Goal: Task Accomplishment & Management: Manage account settings

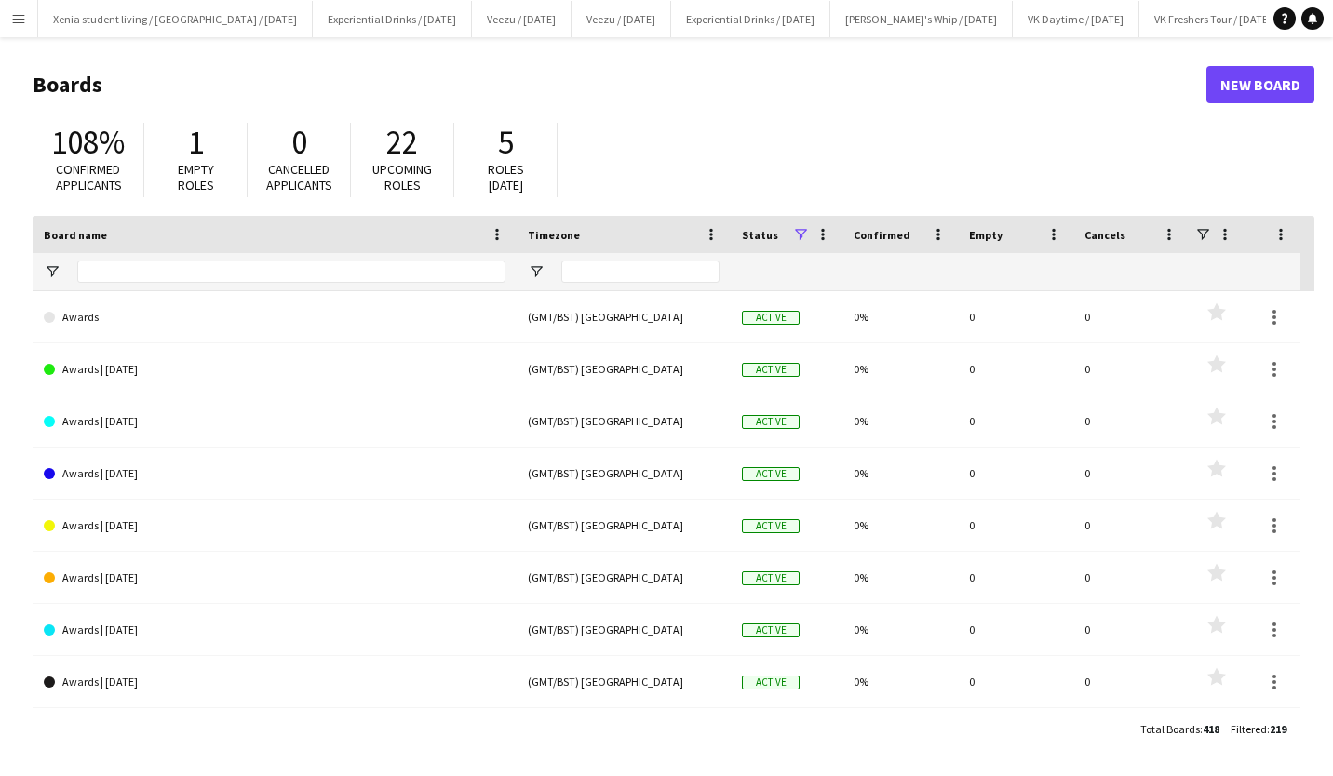
click at [17, 18] on app-icon "Menu" at bounding box center [18, 18] width 15 height 15
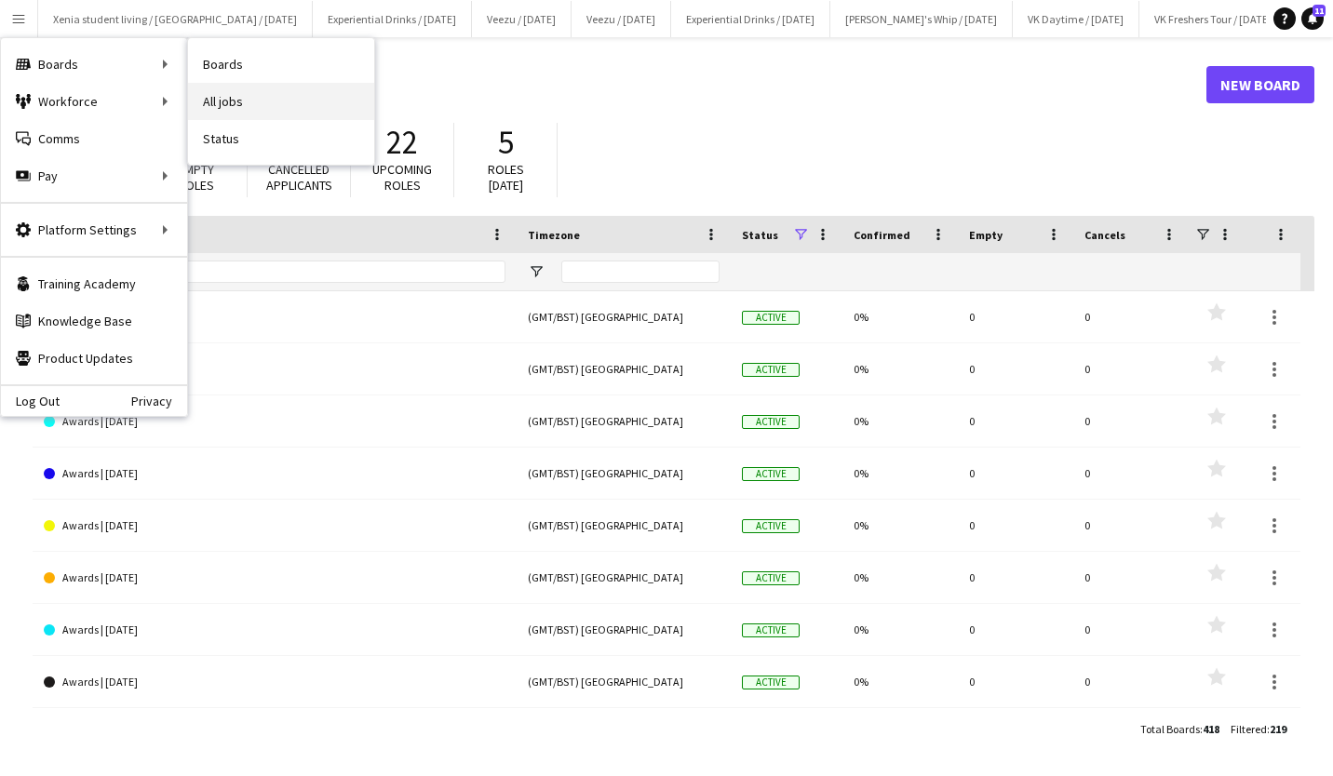
click at [258, 96] on link "All jobs" at bounding box center [281, 101] width 186 height 37
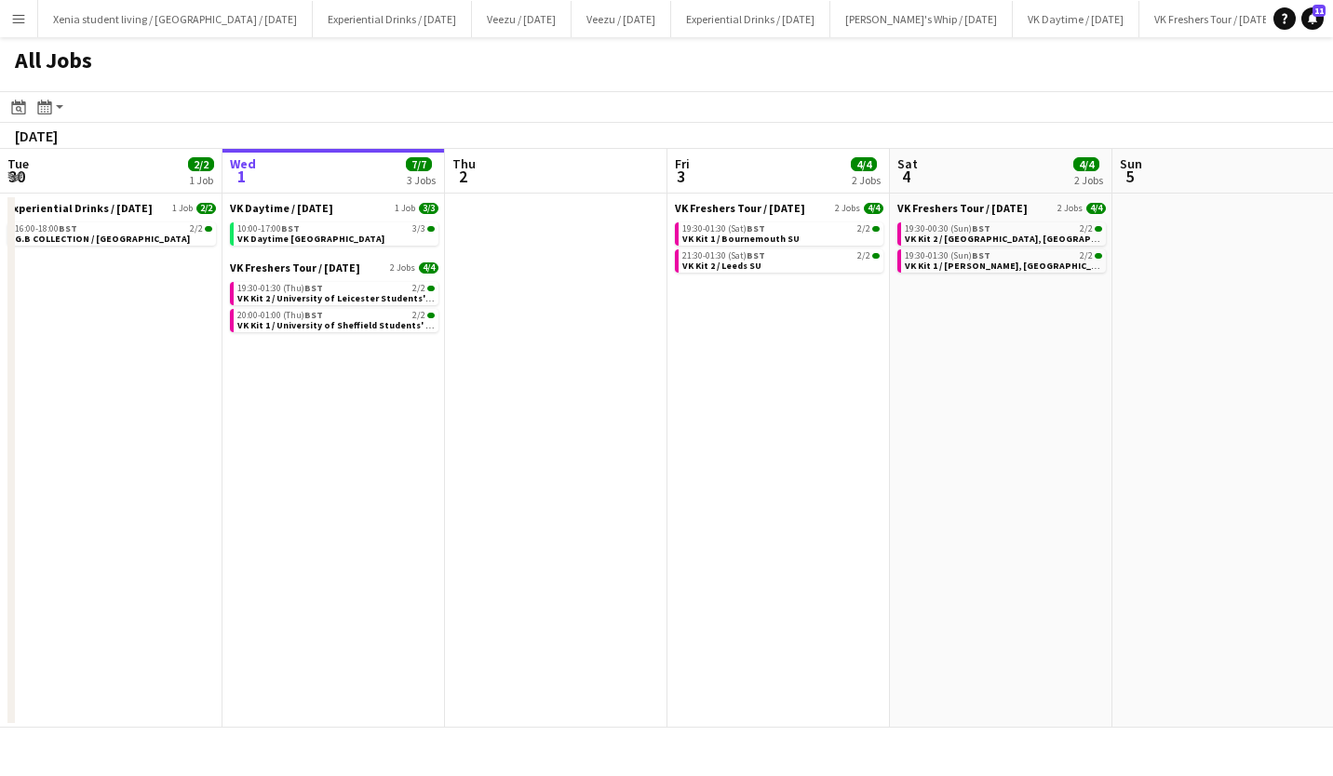
scroll to position [0, 407]
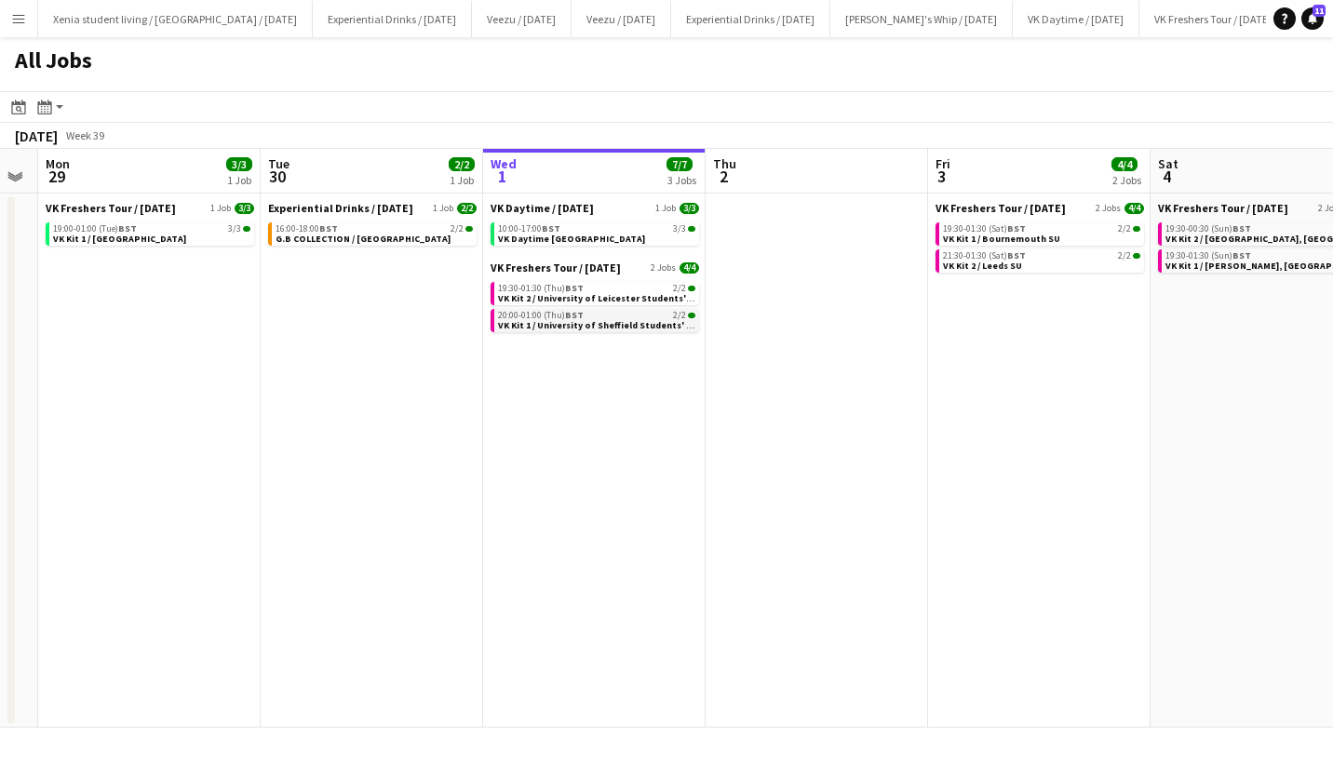
click at [564, 326] on span "VK Kit 1 / University of Sheffield Students' Union" at bounding box center [605, 325] width 215 height 12
click at [621, 291] on div "19:30-01:30 (Thu) BST 2/2" at bounding box center [596, 288] width 197 height 9
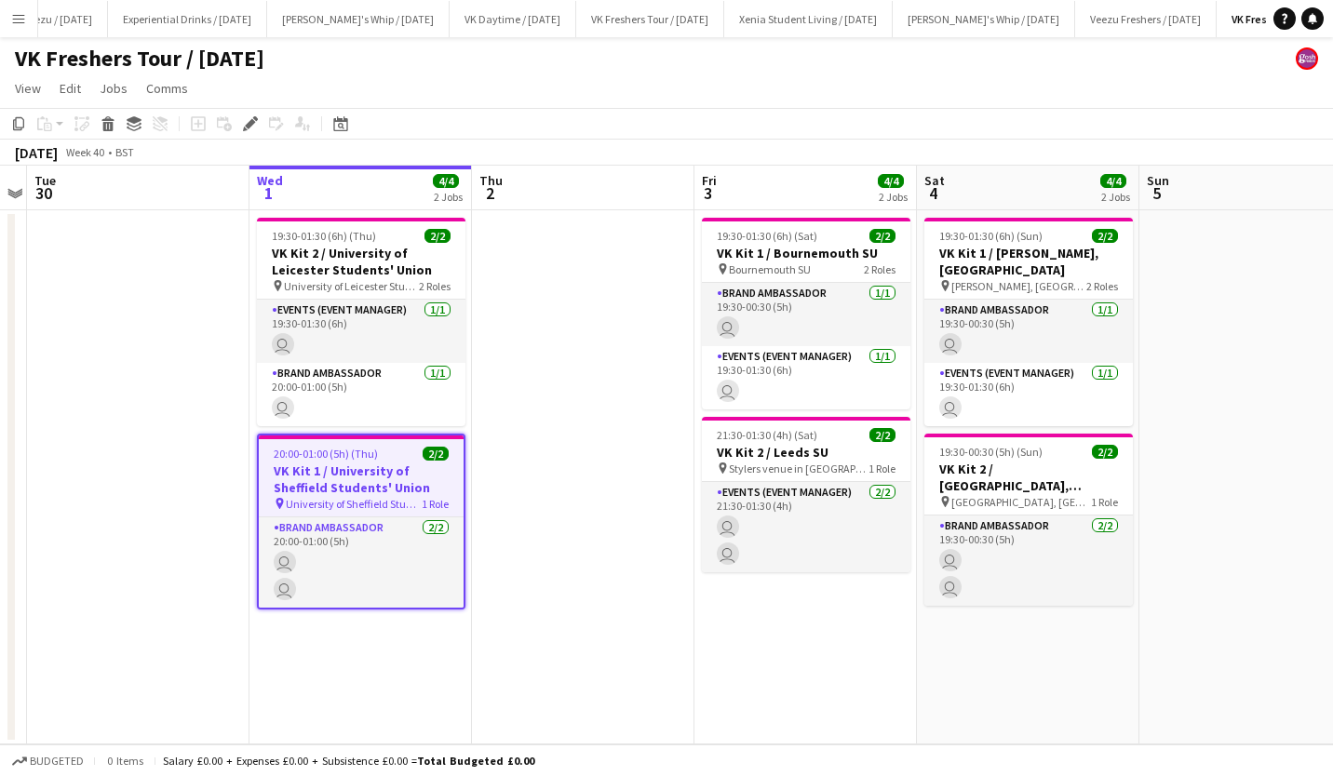
scroll to position [0, 646]
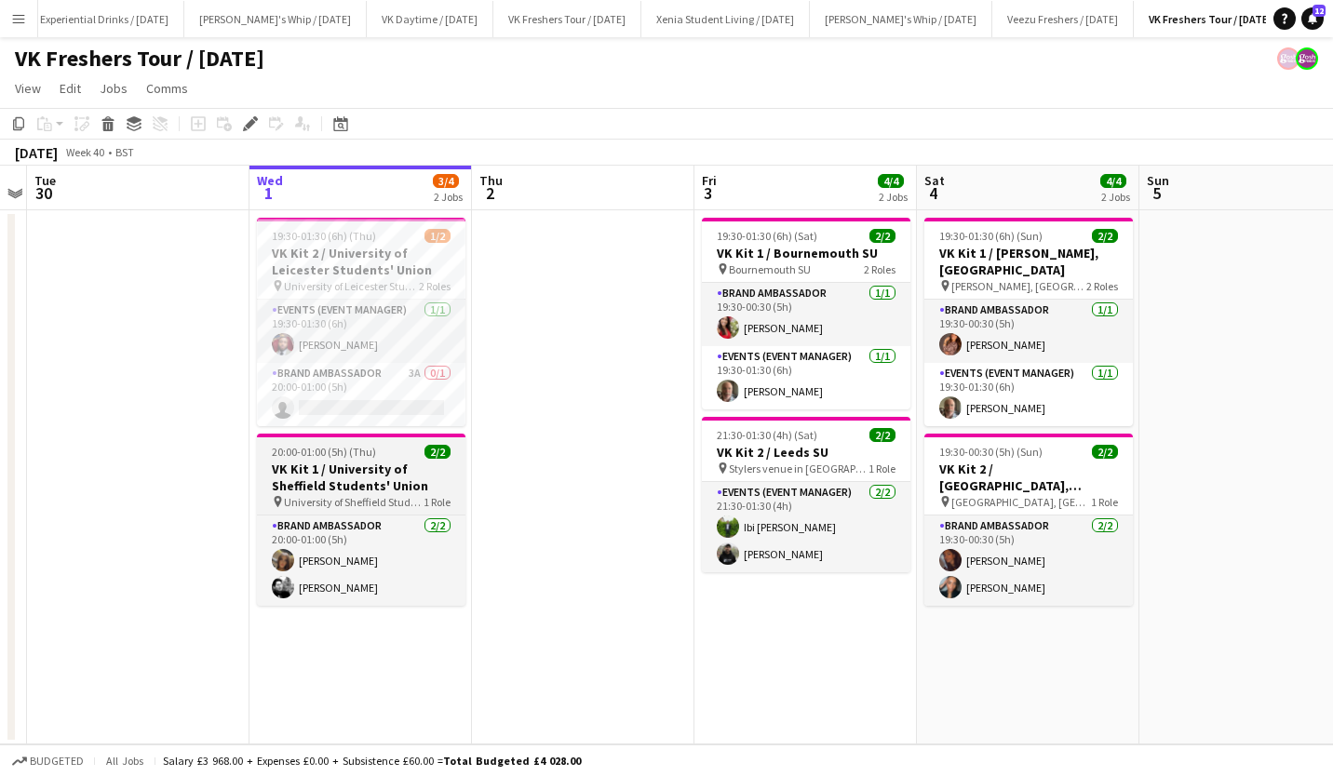
click at [335, 467] on h3 "VK Kit 1 / University of Sheffield Students' Union" at bounding box center [361, 478] width 208 height 34
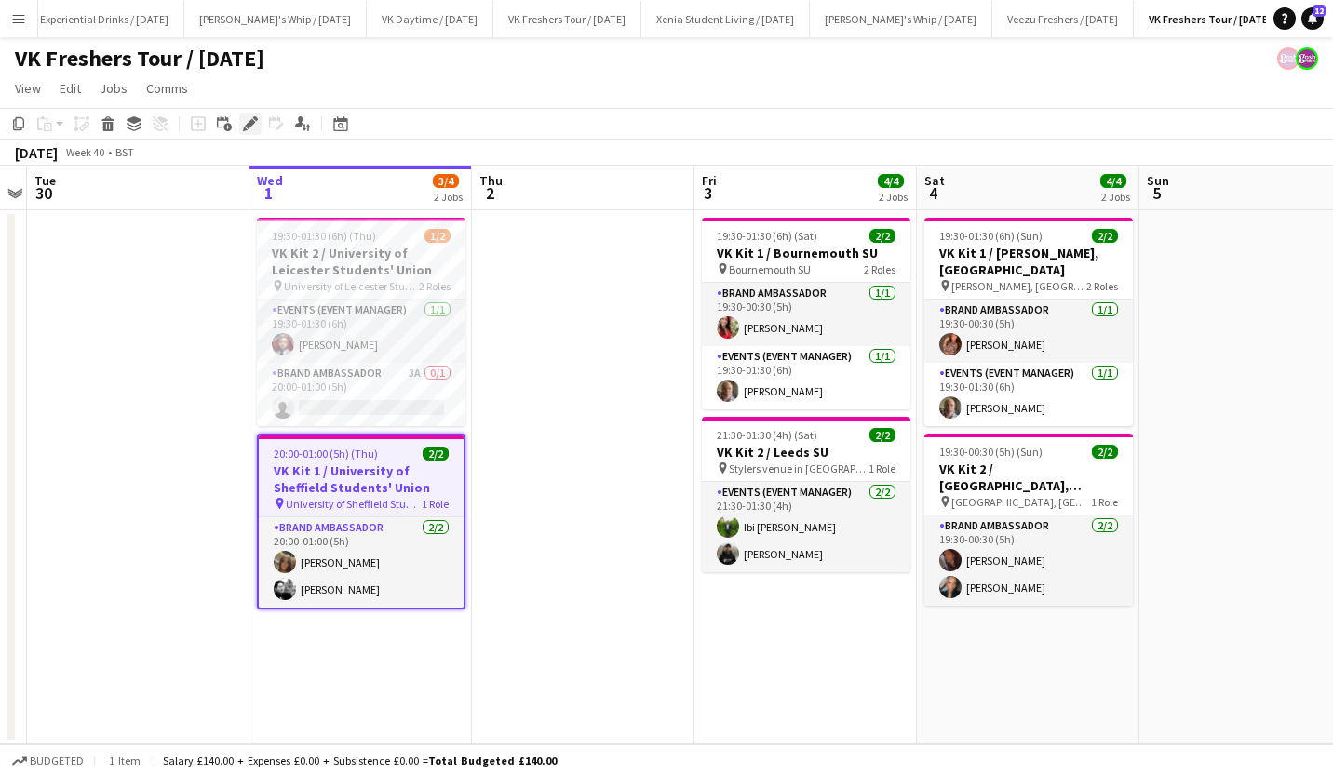
click at [250, 119] on icon "Edit" at bounding box center [250, 123] width 15 height 15
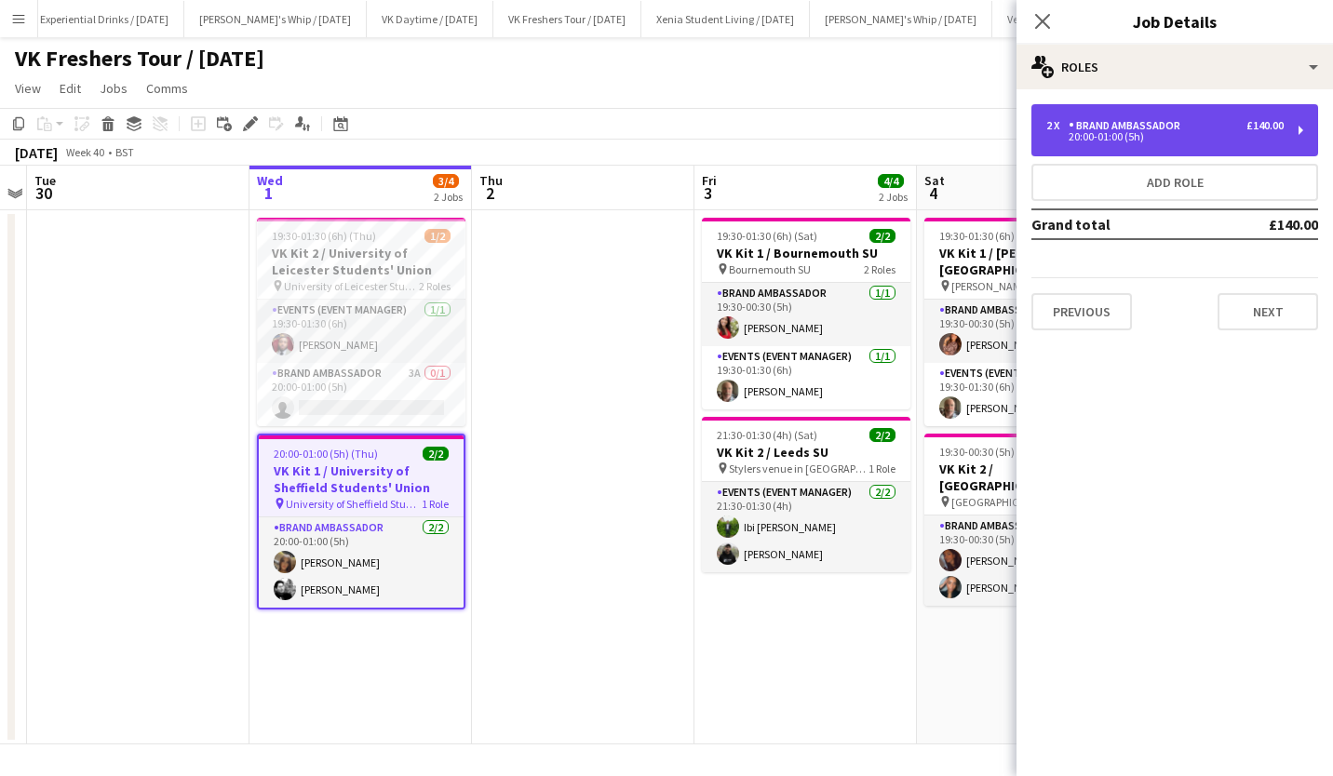
click at [1116, 126] on div "Brand Ambassador" at bounding box center [1127, 125] width 119 height 13
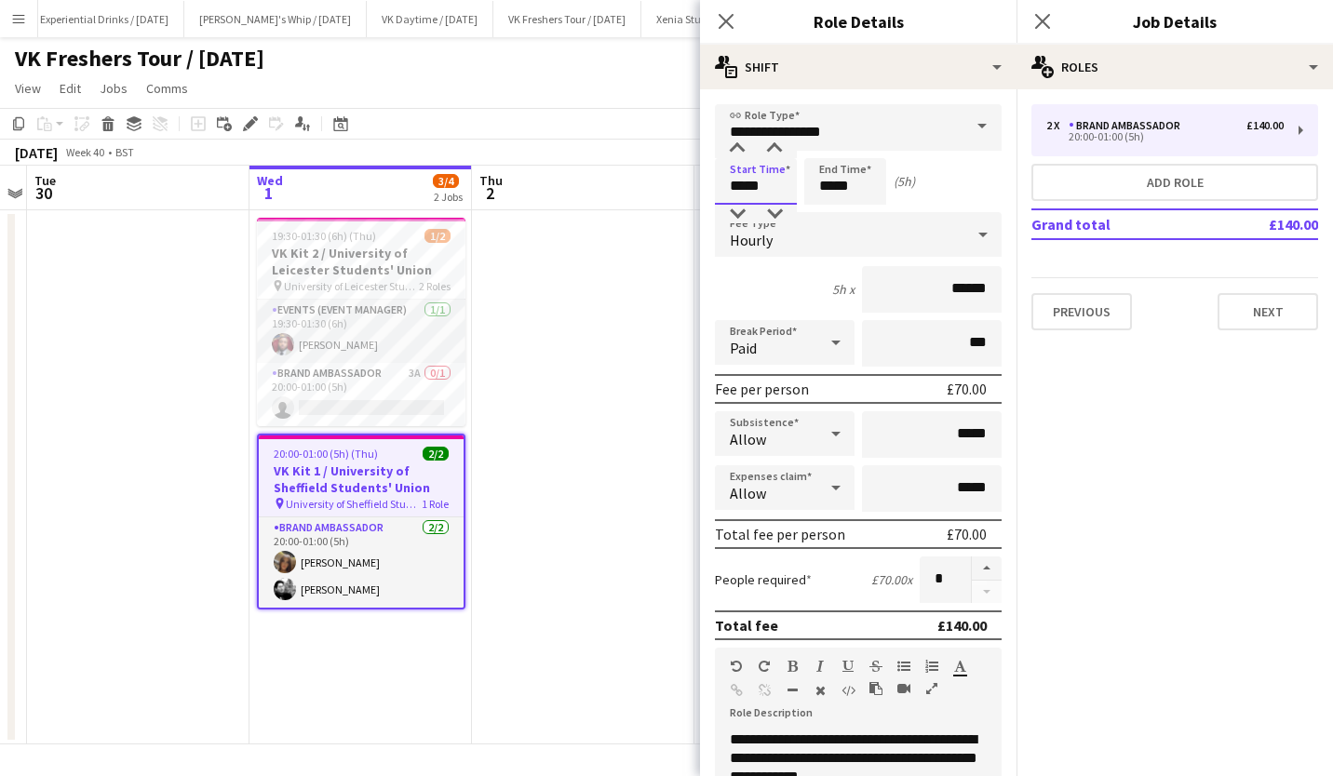
click at [765, 178] on input "*****" at bounding box center [756, 181] width 82 height 47
click at [775, 146] on div at bounding box center [774, 149] width 37 height 19
type input "*****"
click at [775, 146] on div at bounding box center [774, 149] width 37 height 19
click at [853, 184] on input "*****" at bounding box center [845, 181] width 82 height 47
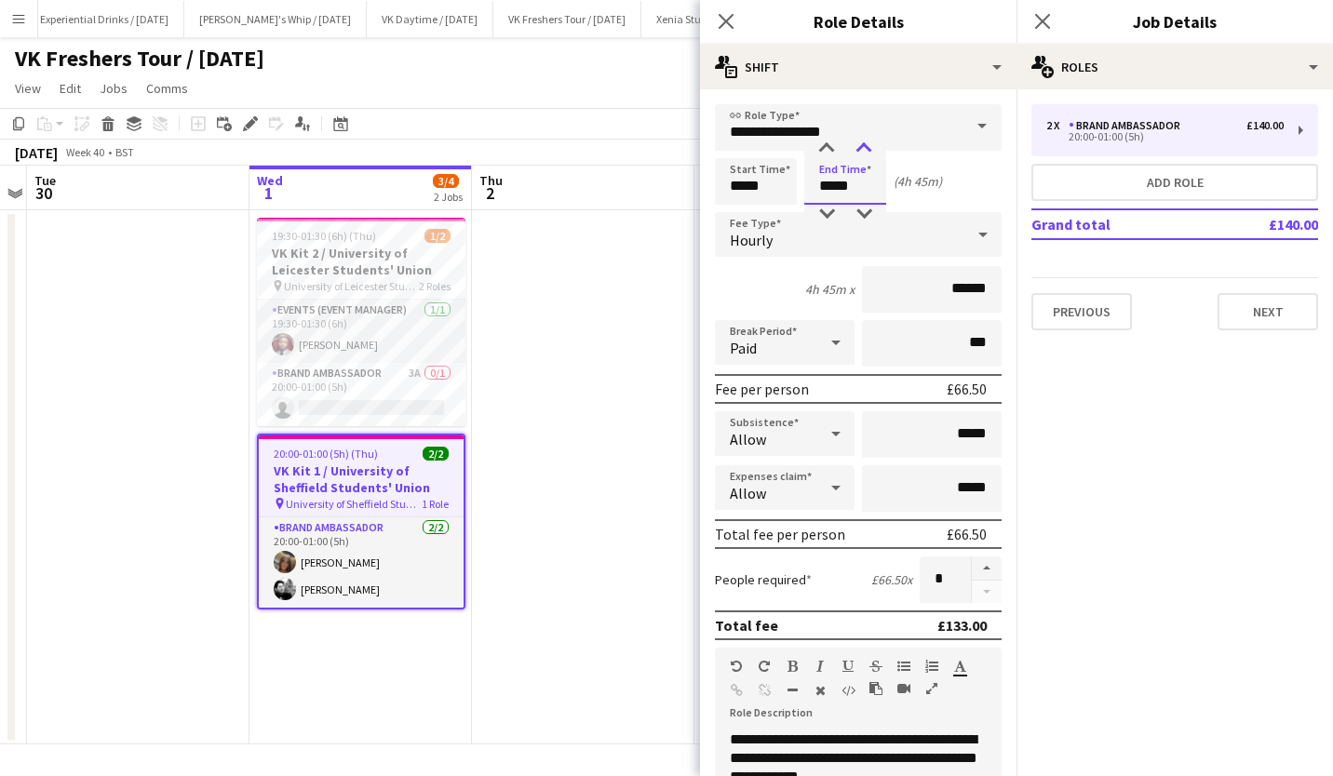
click at [866, 148] on div at bounding box center [863, 149] width 37 height 19
type input "*****"
click at [866, 148] on div at bounding box center [863, 149] width 37 height 19
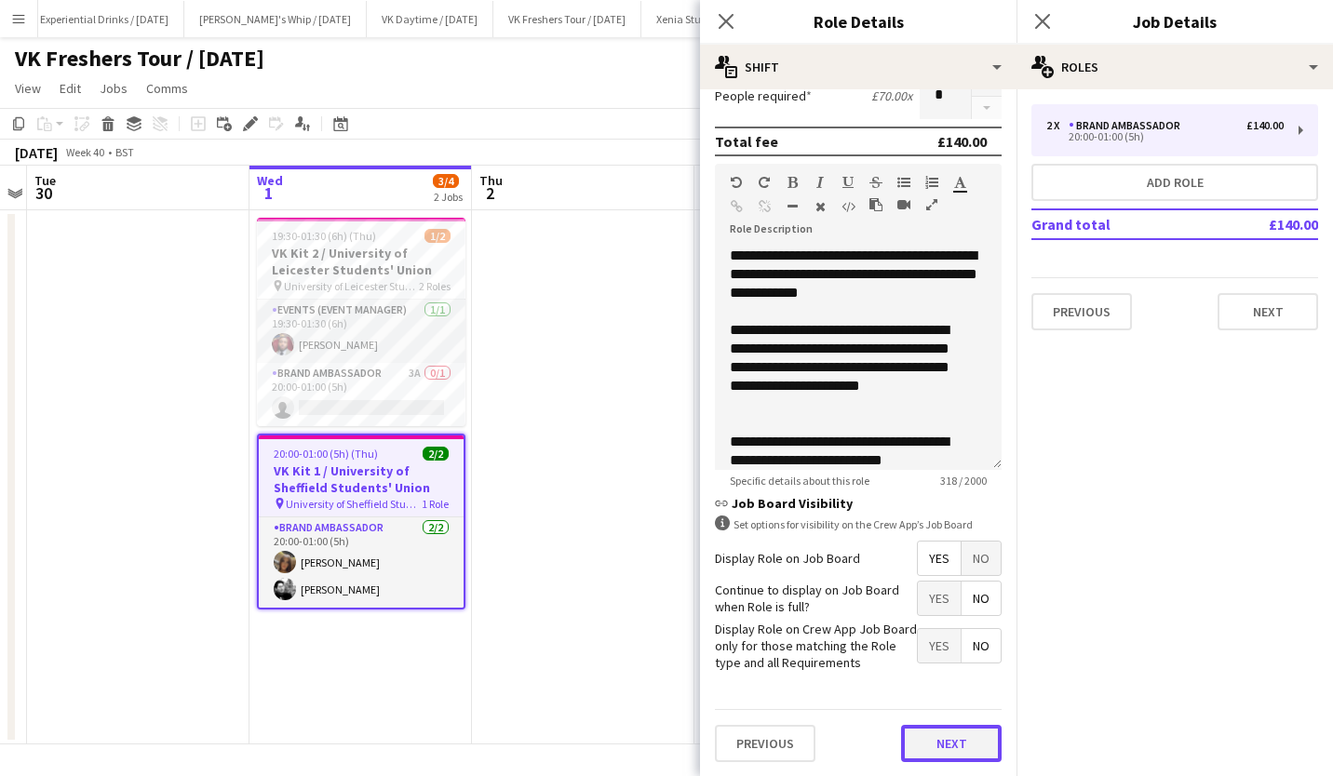
click at [946, 739] on button "Next" at bounding box center [951, 743] width 101 height 37
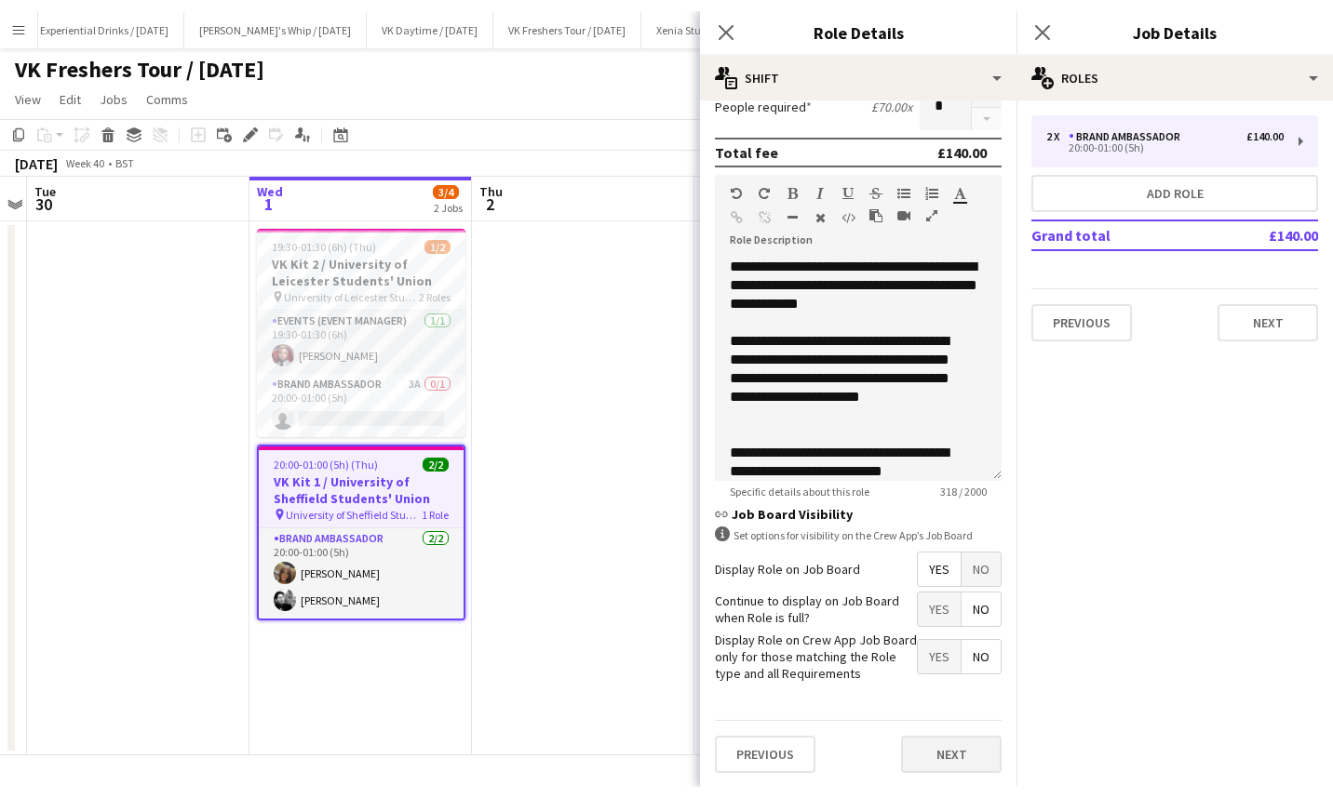
scroll to position [0, 0]
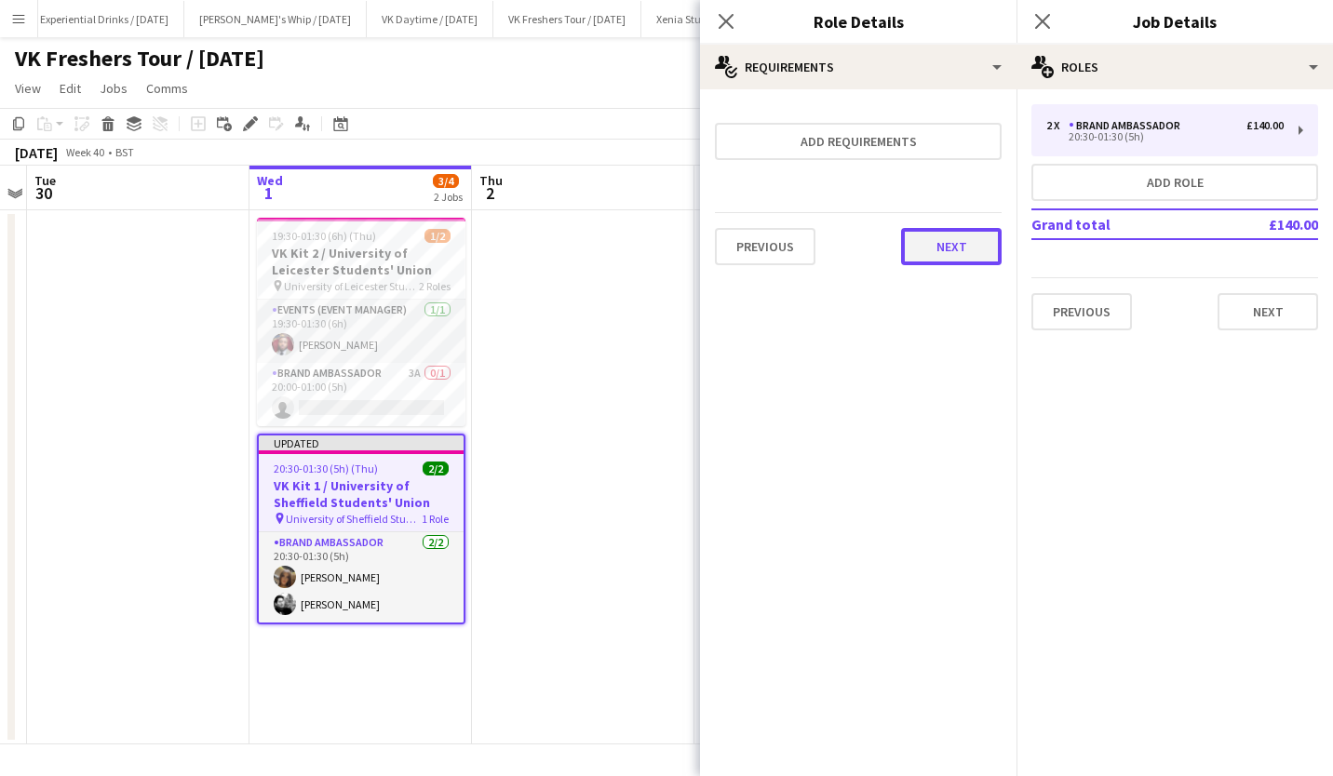
click at [963, 251] on button "Next" at bounding box center [951, 246] width 101 height 37
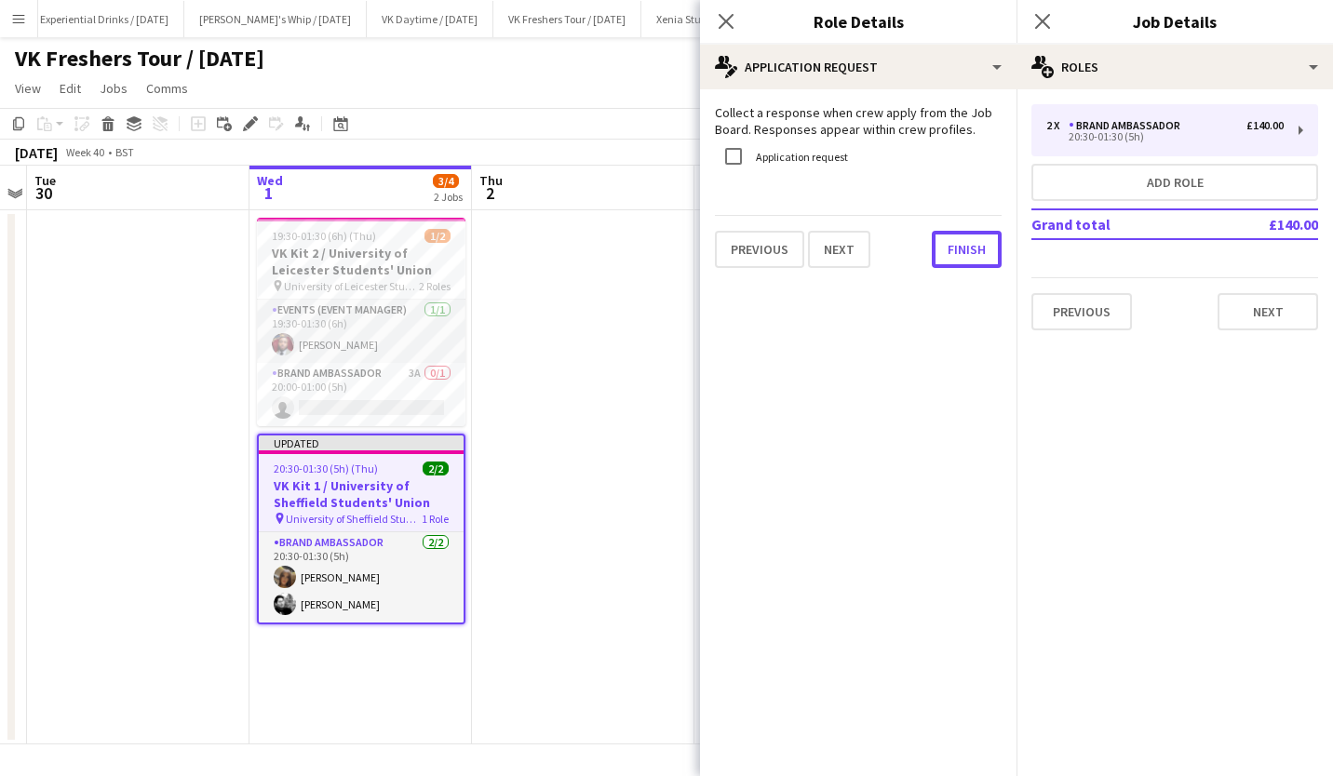
click at [963, 251] on button "Finish" at bounding box center [966, 249] width 70 height 37
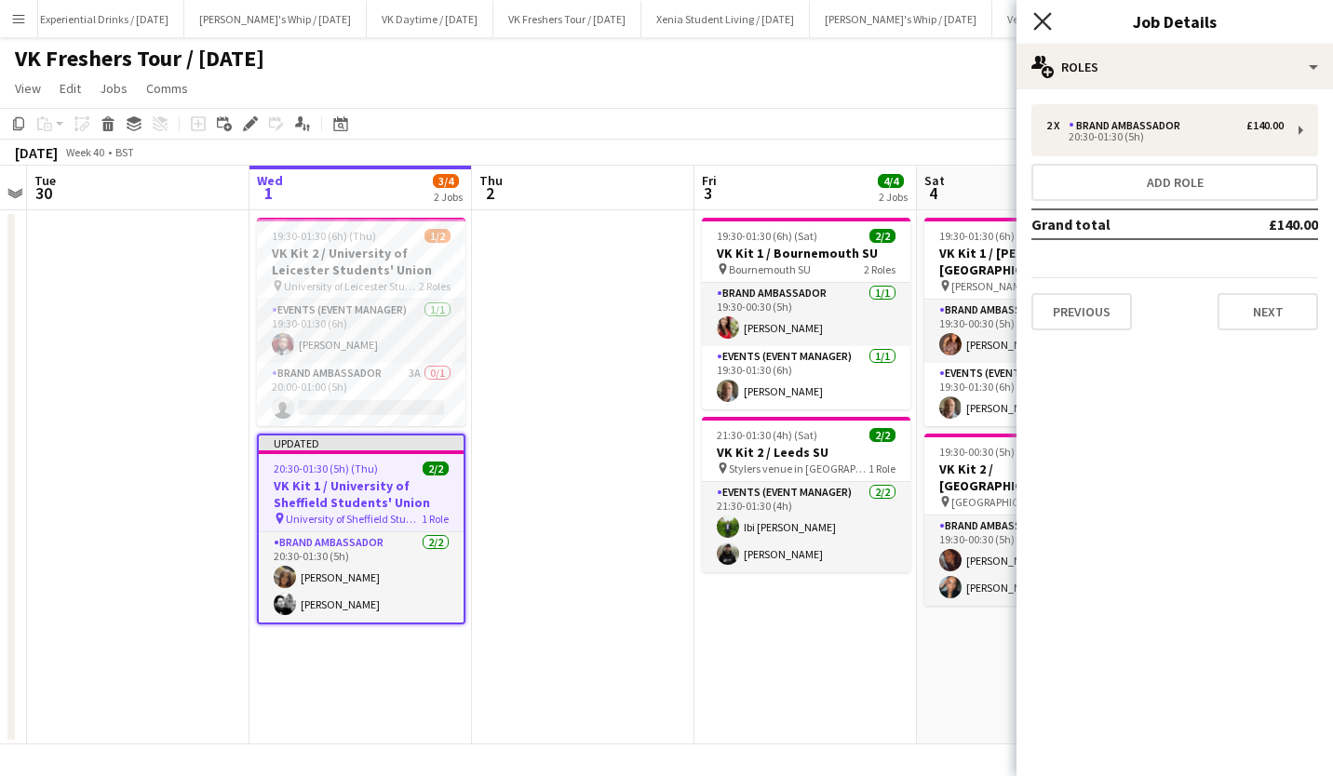
click at [1045, 19] on icon at bounding box center [1042, 21] width 18 height 18
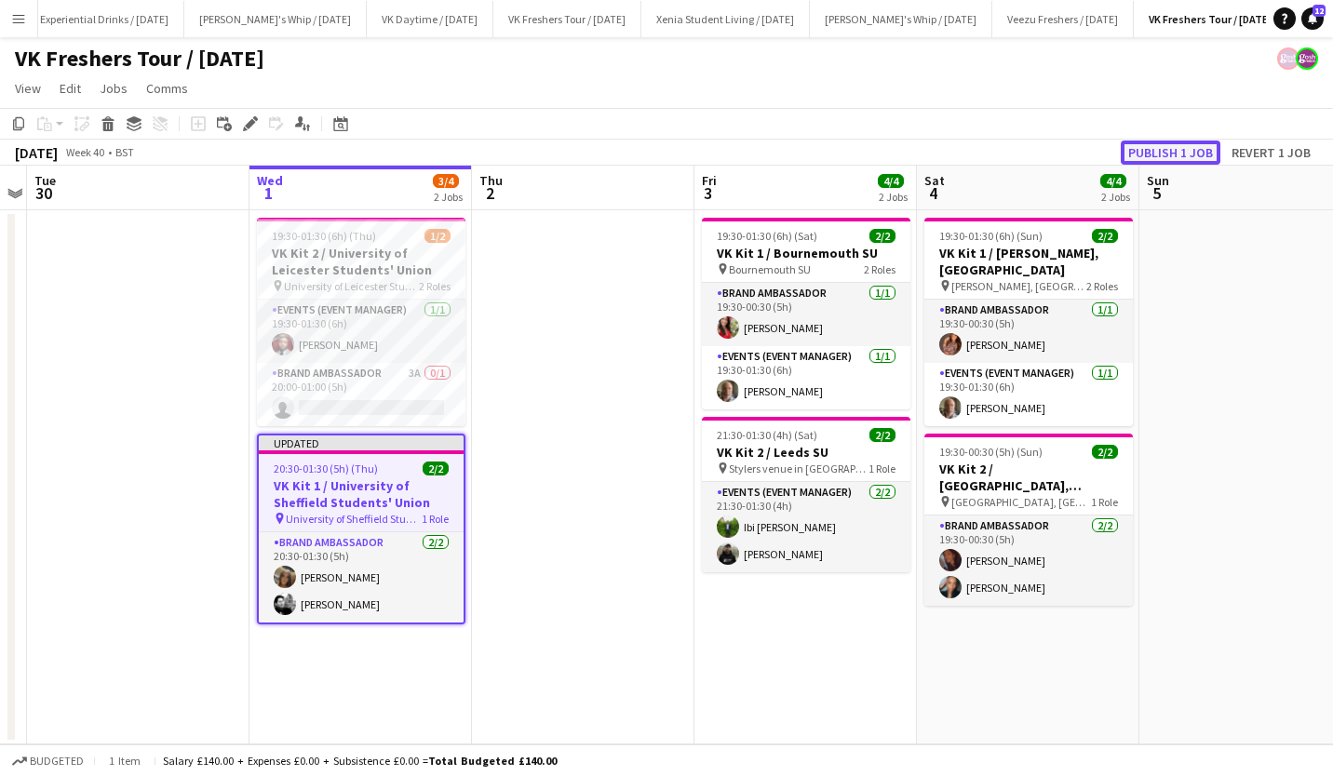
click at [1168, 149] on button "Publish 1 job" at bounding box center [1170, 153] width 100 height 24
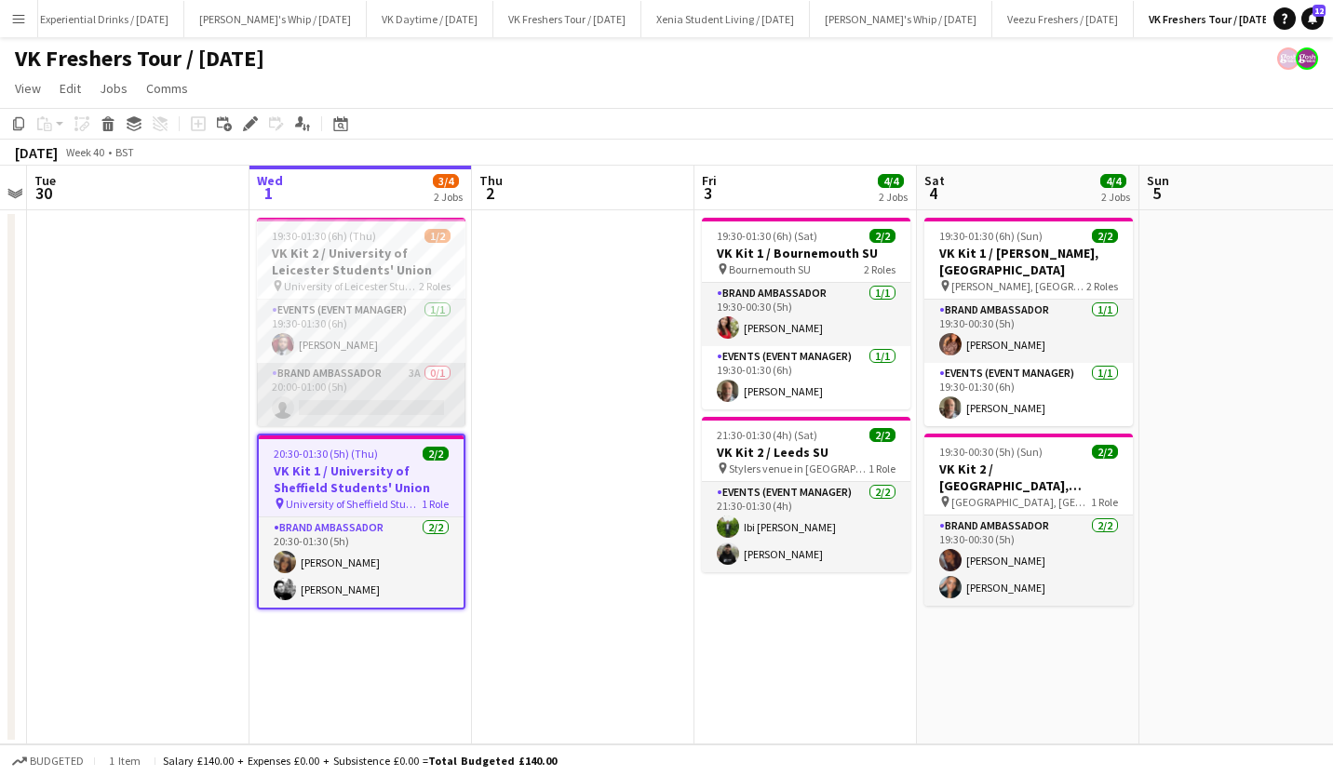
click at [417, 395] on app-card-role "Brand Ambassador 3A 0/1 20:00-01:00 (5h) single-neutral-actions" at bounding box center [361, 394] width 208 height 63
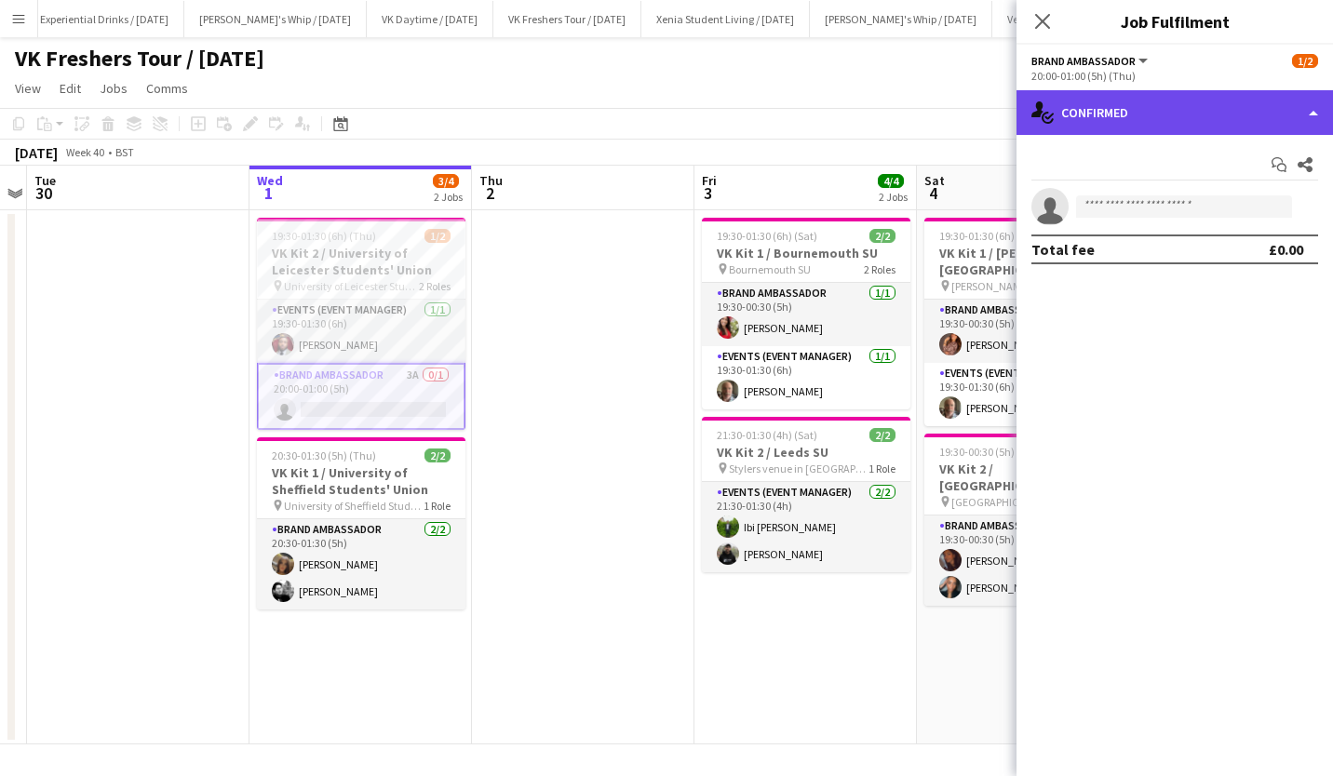
click at [1160, 97] on div "single-neutral-actions-check-2 Confirmed" at bounding box center [1174, 112] width 316 height 45
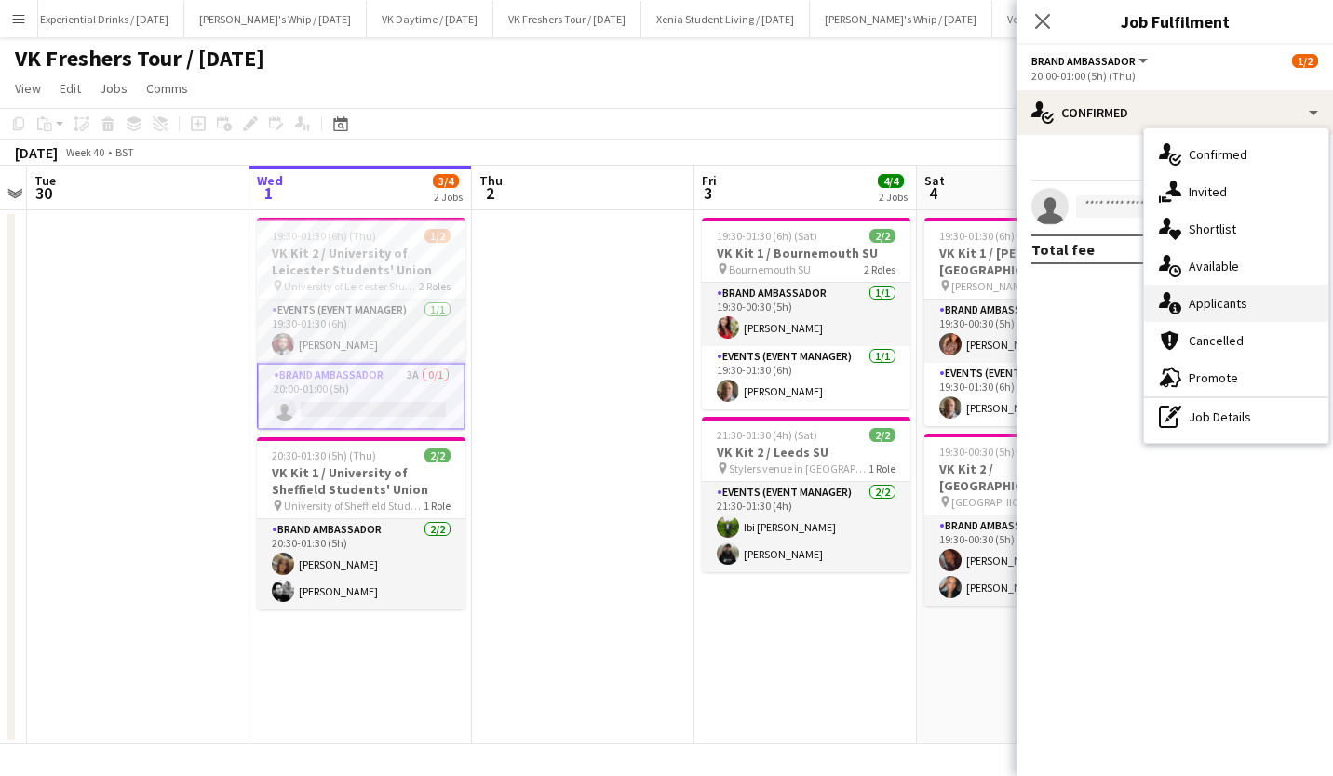
click at [1230, 300] on span "Applicants" at bounding box center [1217, 303] width 59 height 17
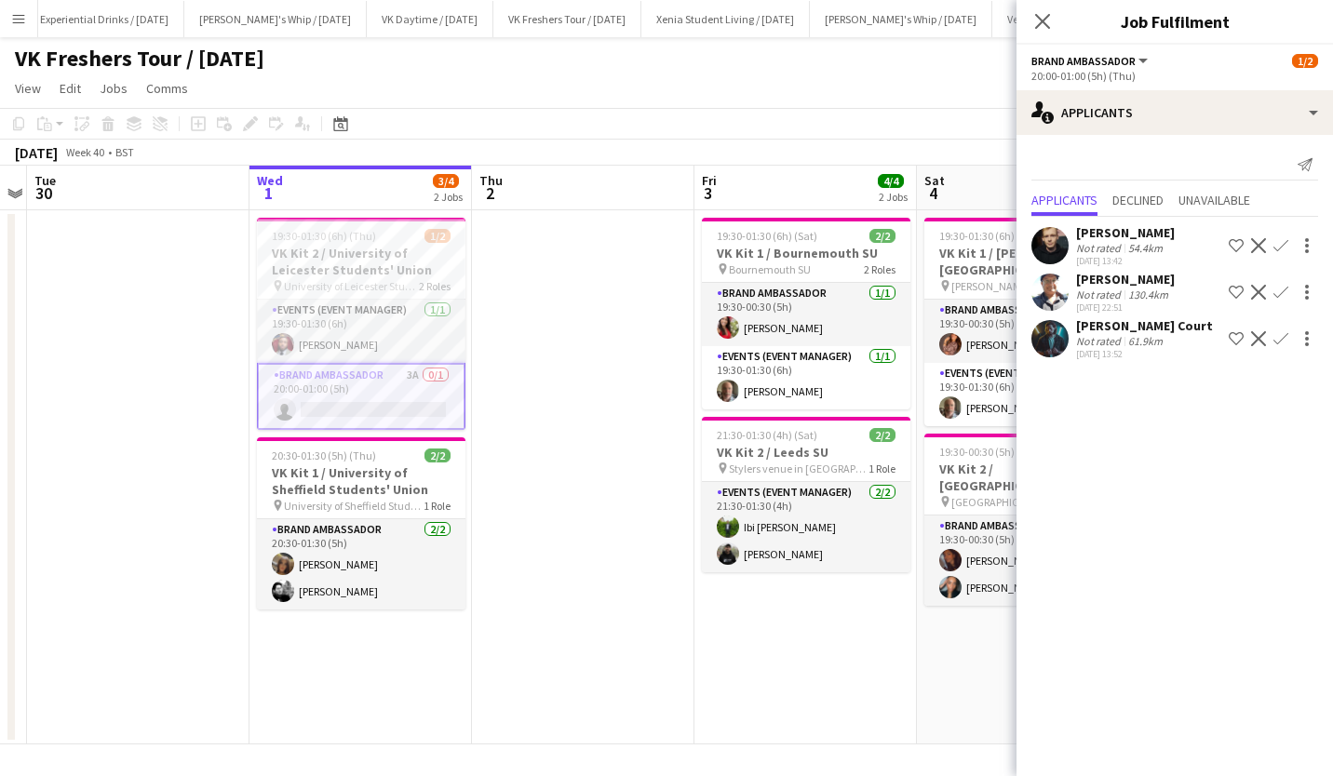
click at [1137, 231] on div "Calum Barmby" at bounding box center [1125, 232] width 99 height 17
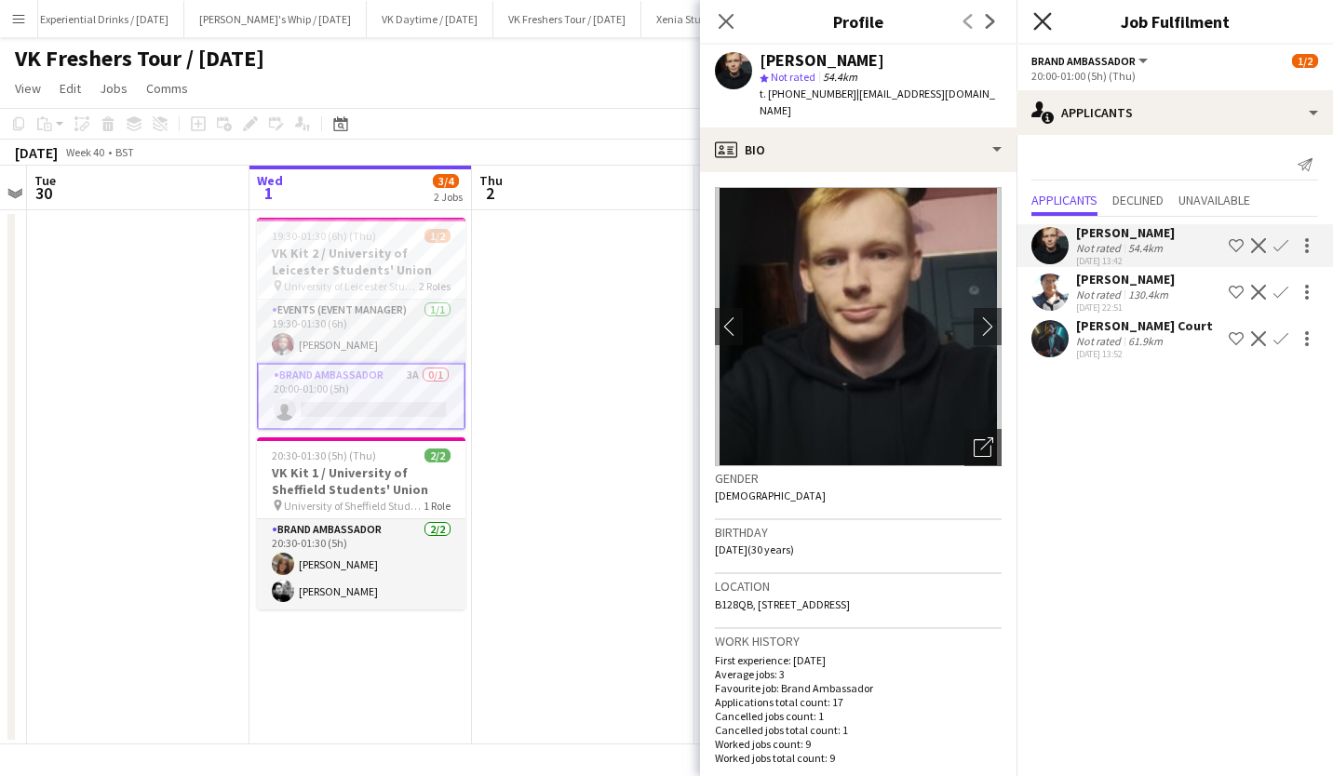
click at [1042, 20] on icon "Close pop-in" at bounding box center [1042, 21] width 18 height 18
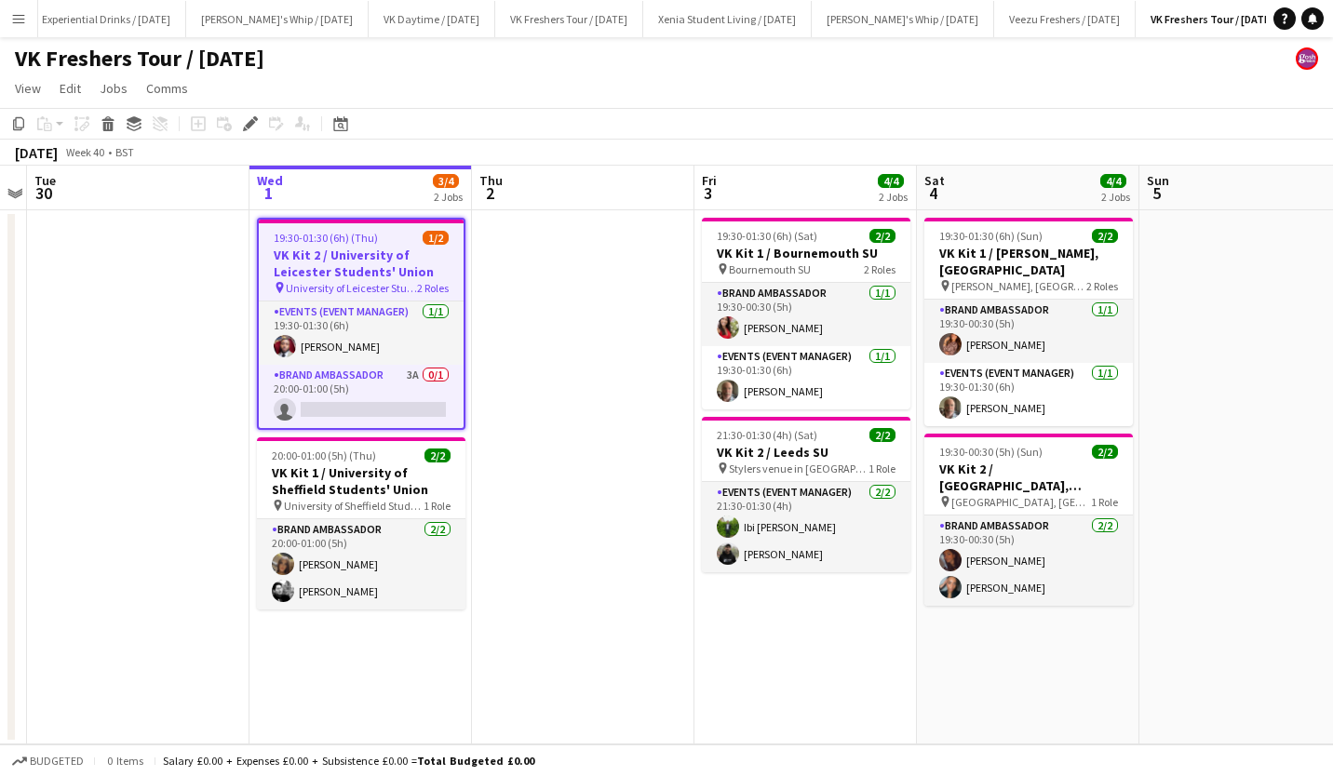
scroll to position [0, 646]
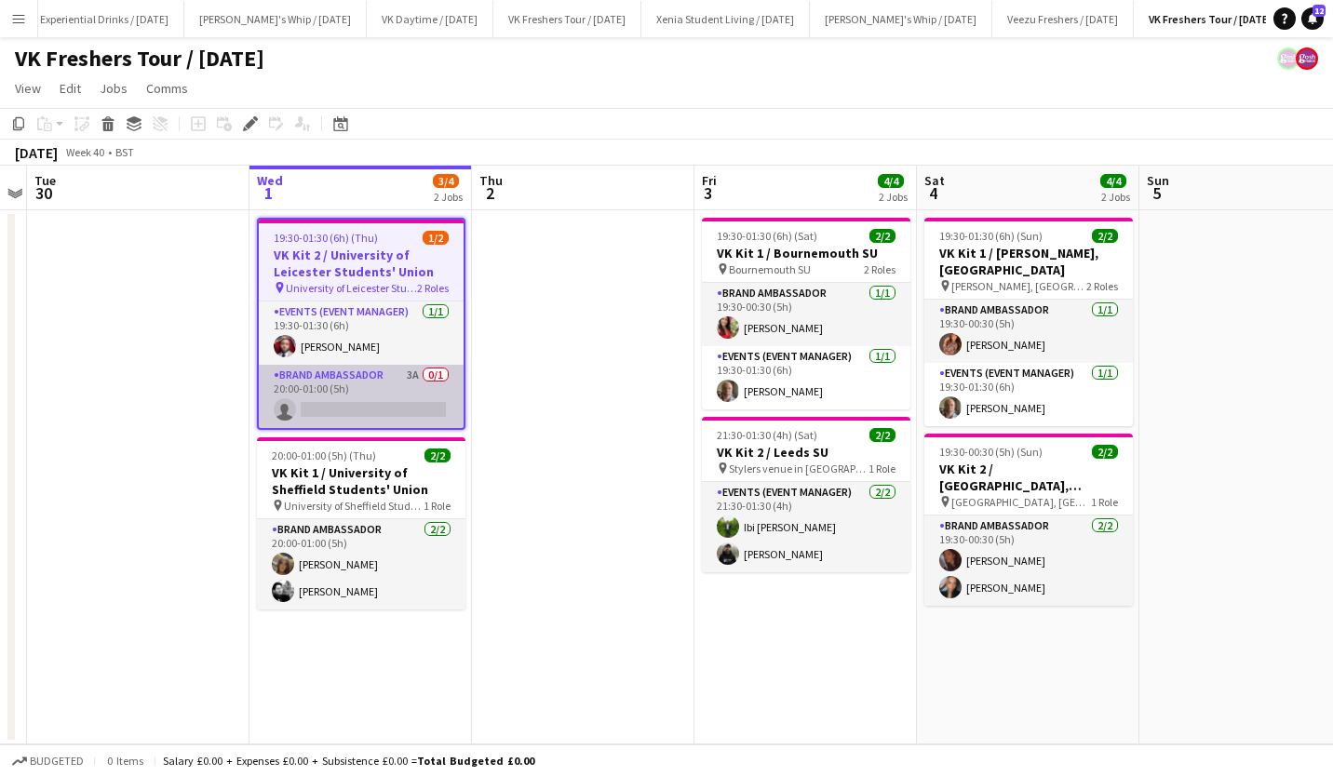
click at [345, 398] on app-card-role "Brand Ambassador 3A 0/1 20:00-01:00 (5h) single-neutral-actions" at bounding box center [361, 396] width 205 height 63
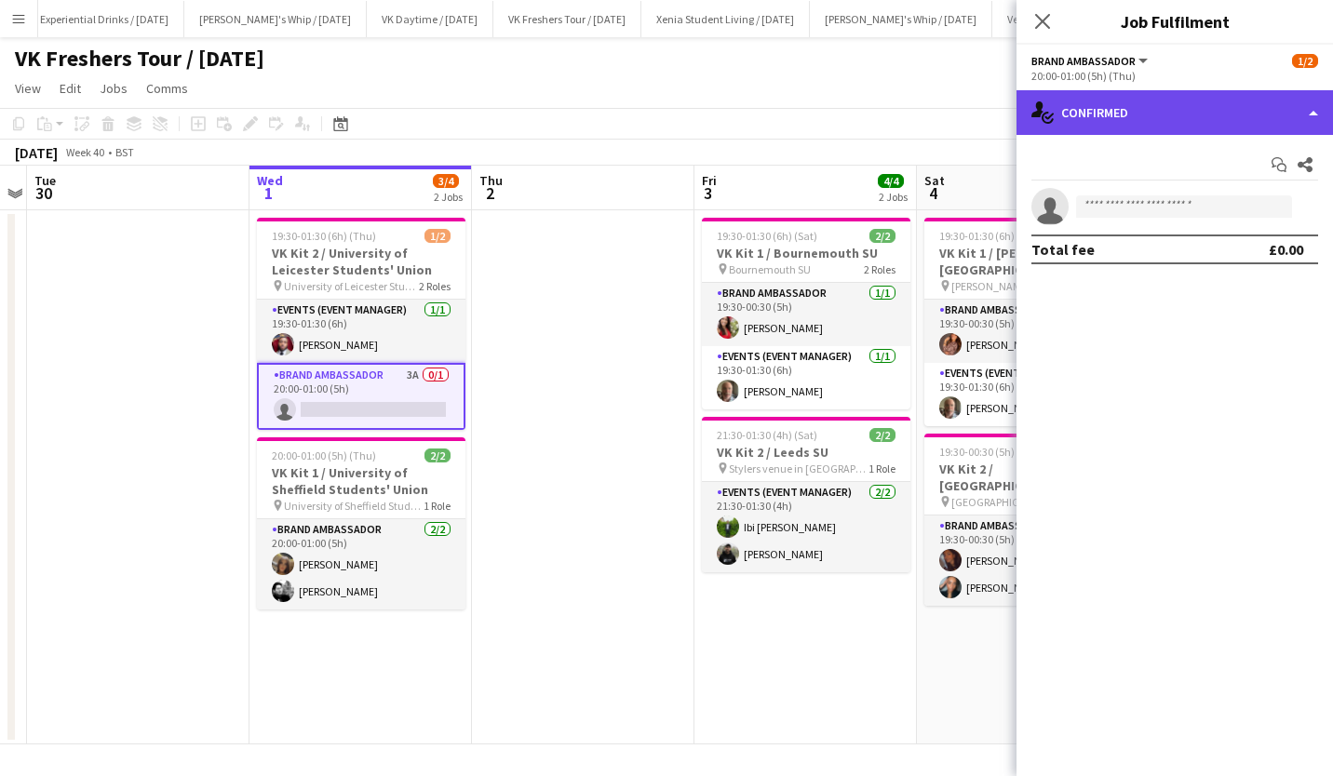
click at [1083, 102] on div "single-neutral-actions-check-2 Confirmed" at bounding box center [1174, 112] width 316 height 45
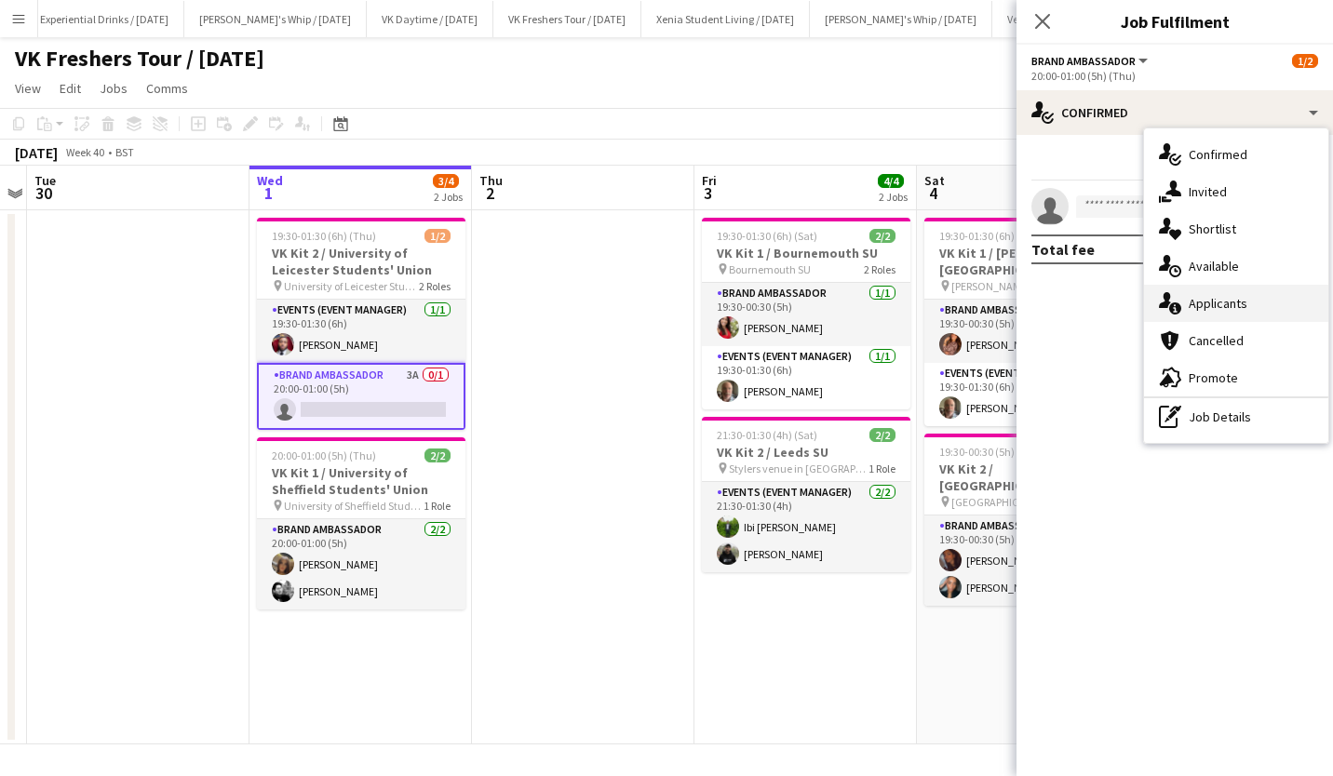
click at [1203, 293] on div "single-neutral-actions-information Applicants" at bounding box center [1236, 303] width 184 height 37
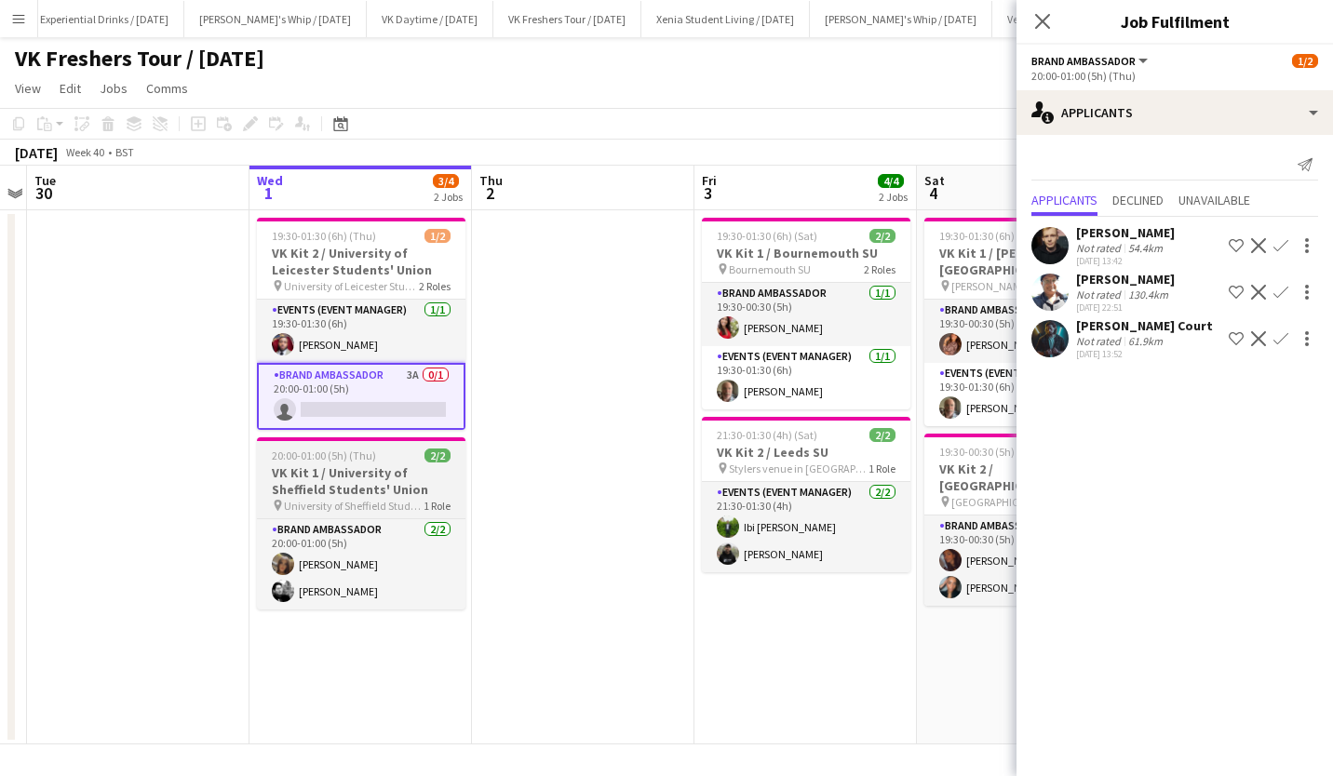
click at [364, 471] on h3 "VK Kit 1 / University of Sheffield Students' Union" at bounding box center [361, 481] width 208 height 34
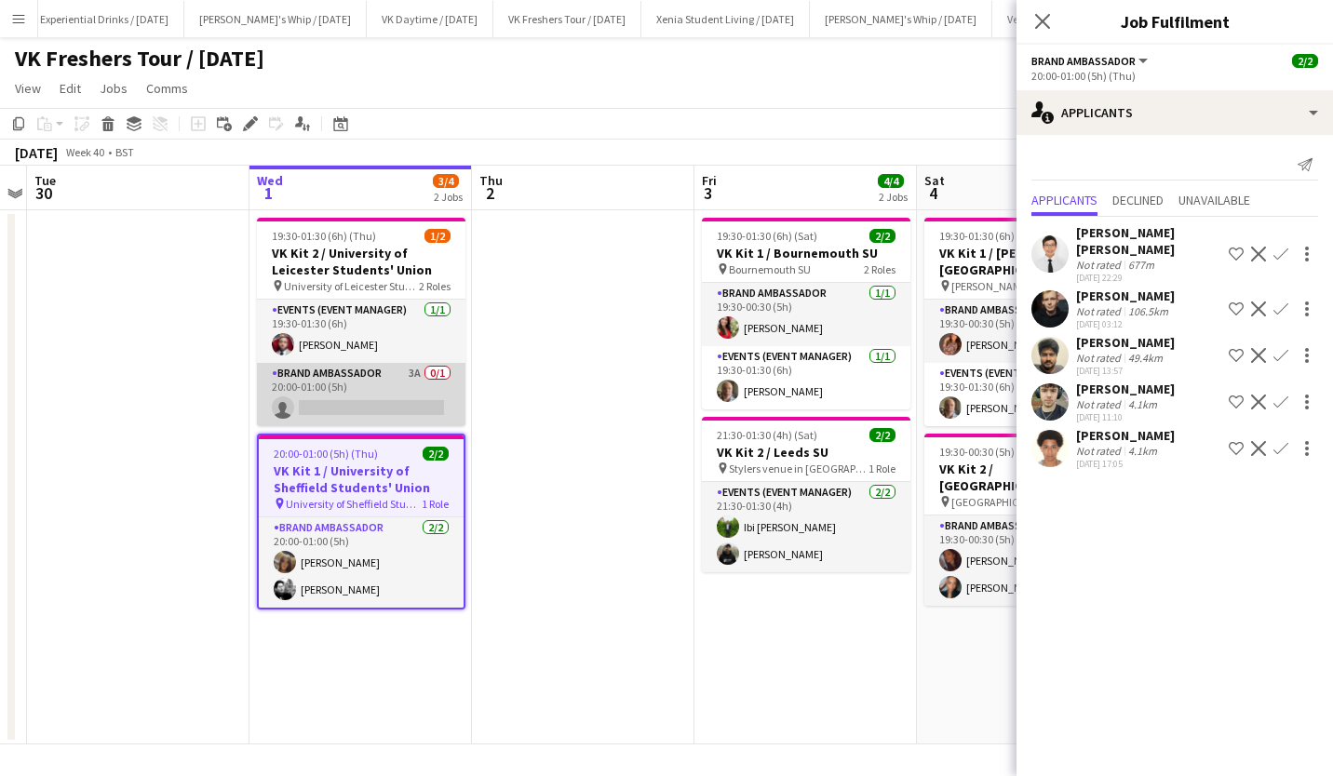
click at [342, 406] on app-card-role "Brand Ambassador 3A 0/1 20:00-01:00 (5h) single-neutral-actions" at bounding box center [361, 394] width 208 height 63
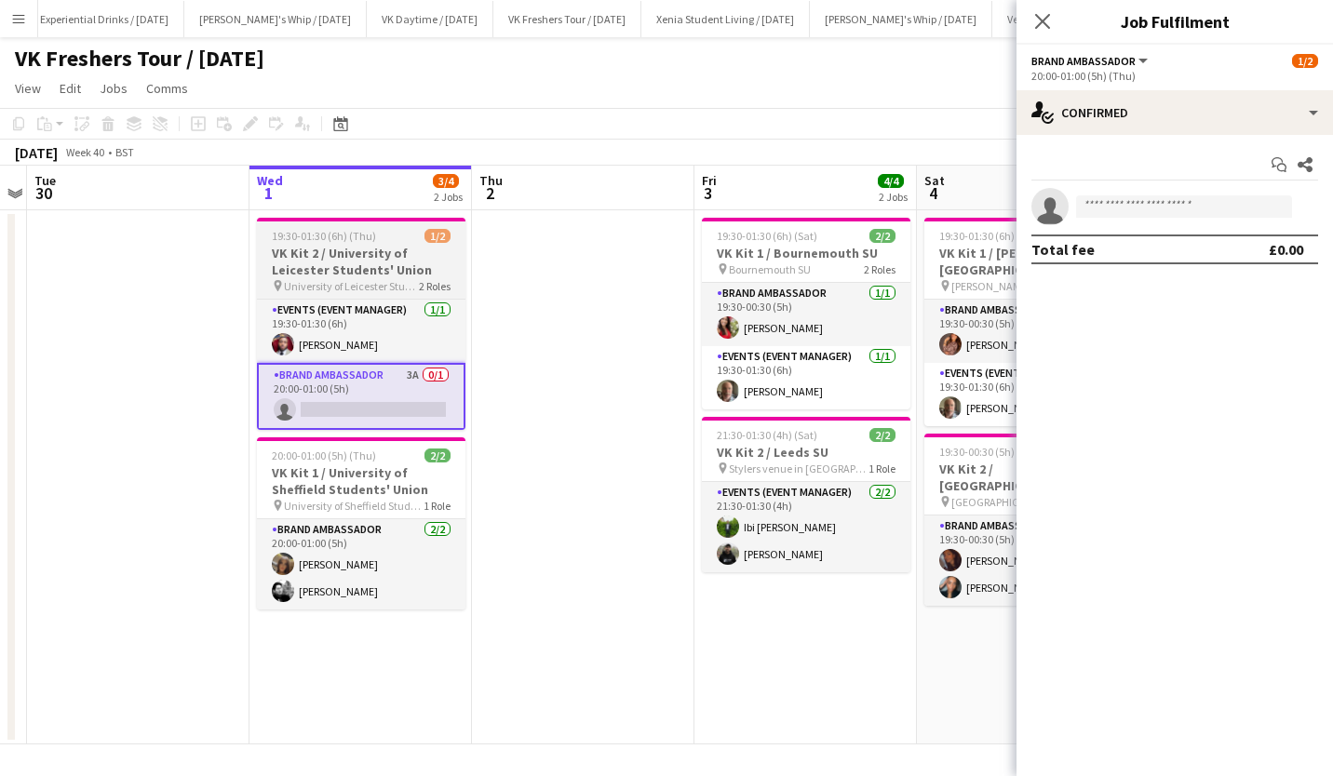
click at [362, 254] on h3 "VK Kit 2 / University of Leicester Students' Union" at bounding box center [361, 262] width 208 height 34
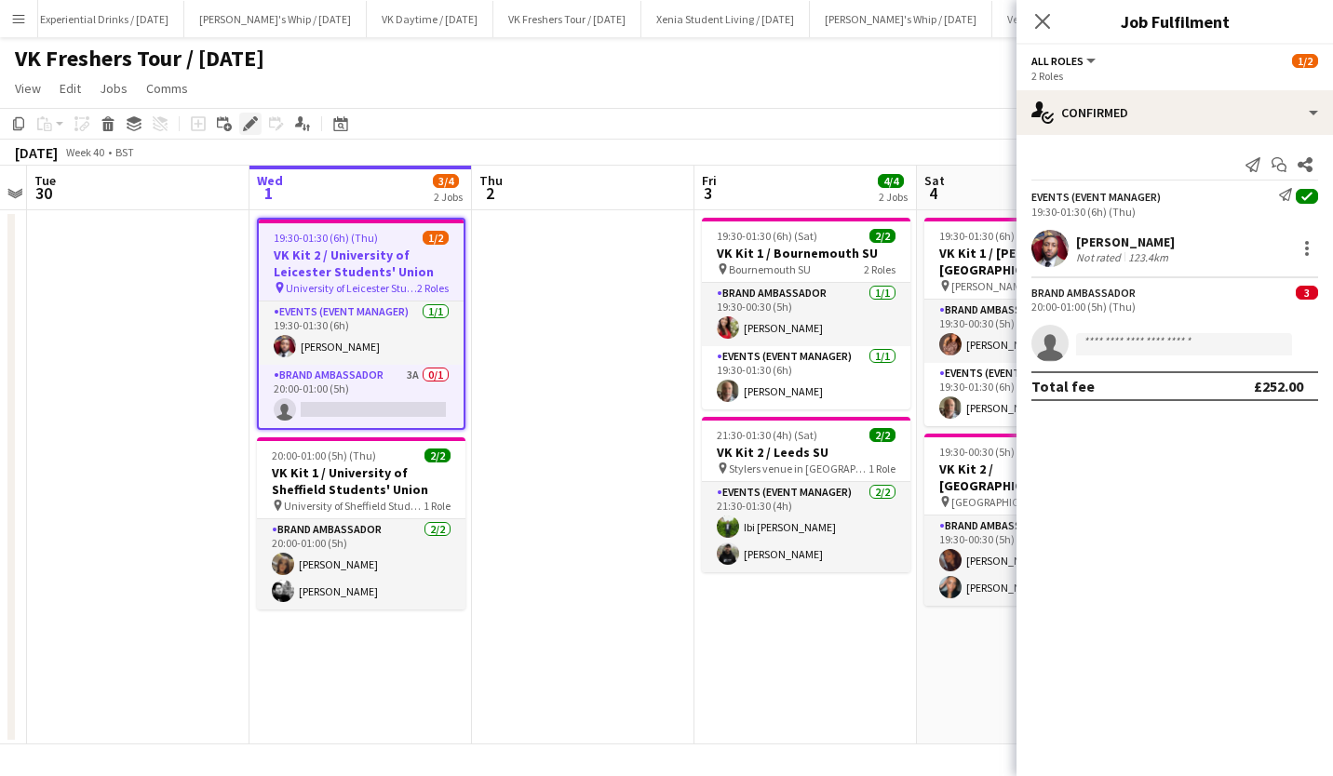
click at [250, 123] on icon at bounding box center [250, 124] width 10 height 10
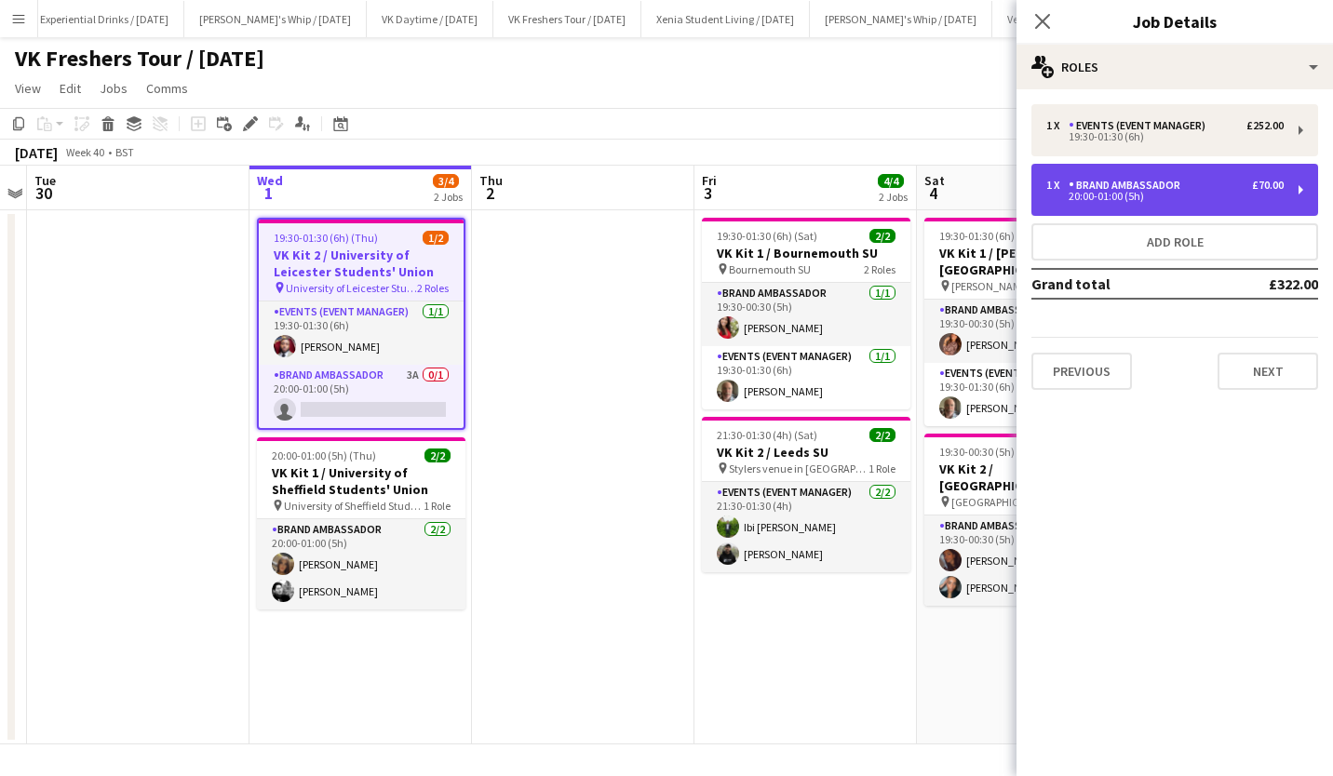
click at [1163, 181] on div "Brand Ambassador" at bounding box center [1127, 185] width 119 height 13
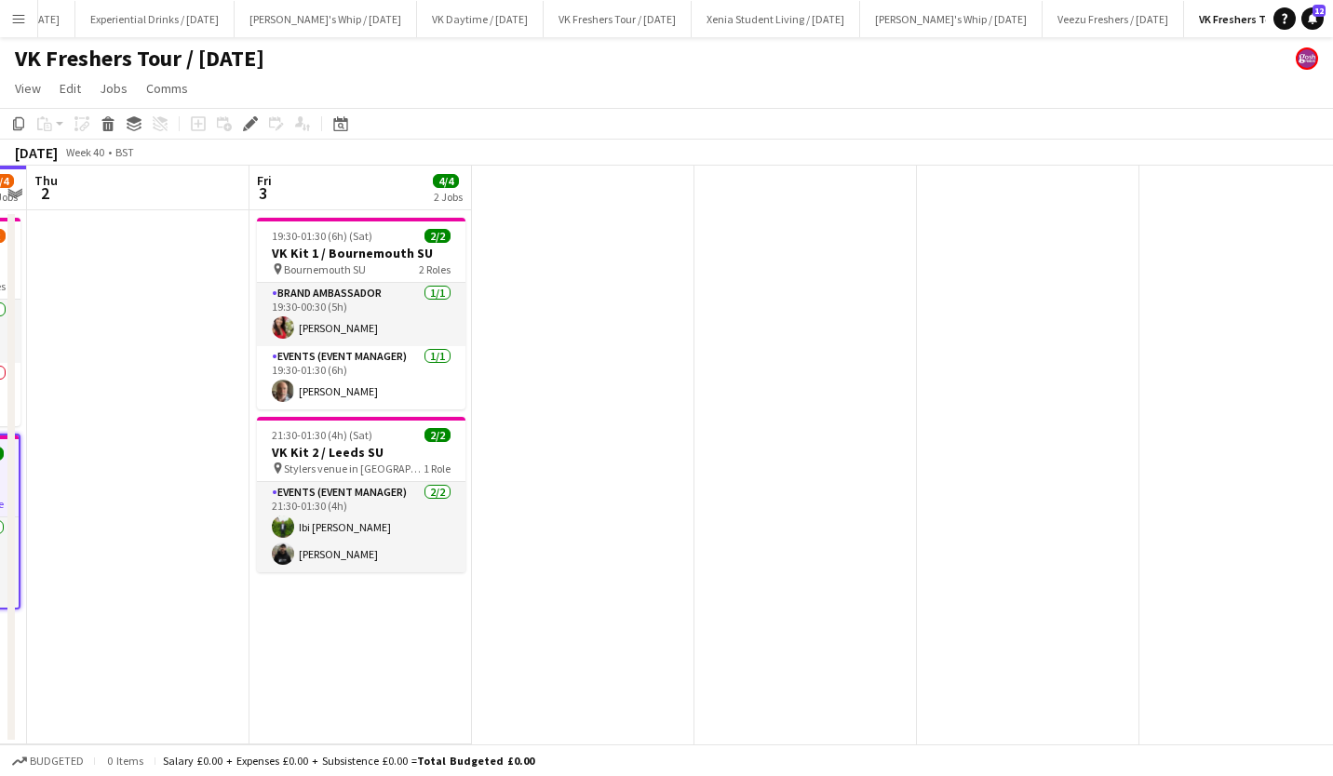
scroll to position [0, 646]
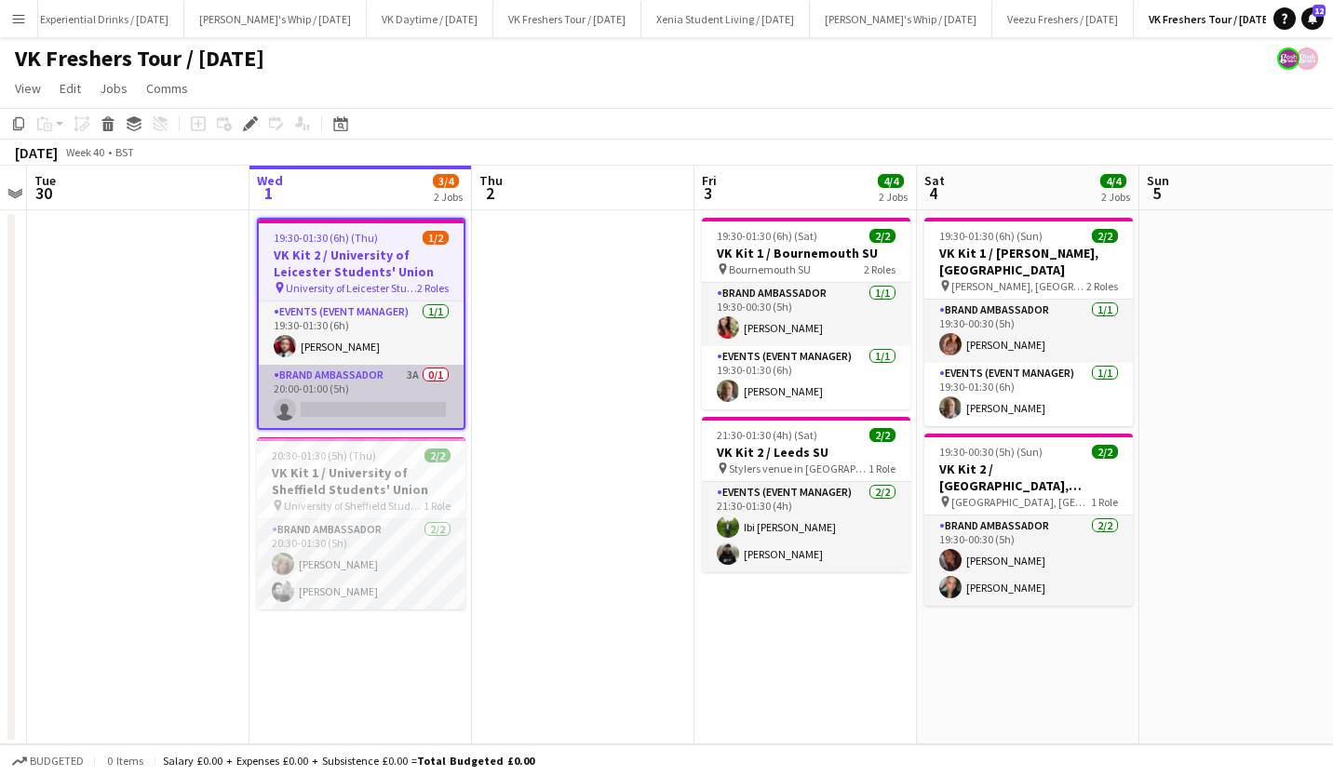
click at [375, 394] on app-card-role "Brand Ambassador 3A 0/1 20:00-01:00 (5h) single-neutral-actions" at bounding box center [361, 396] width 205 height 63
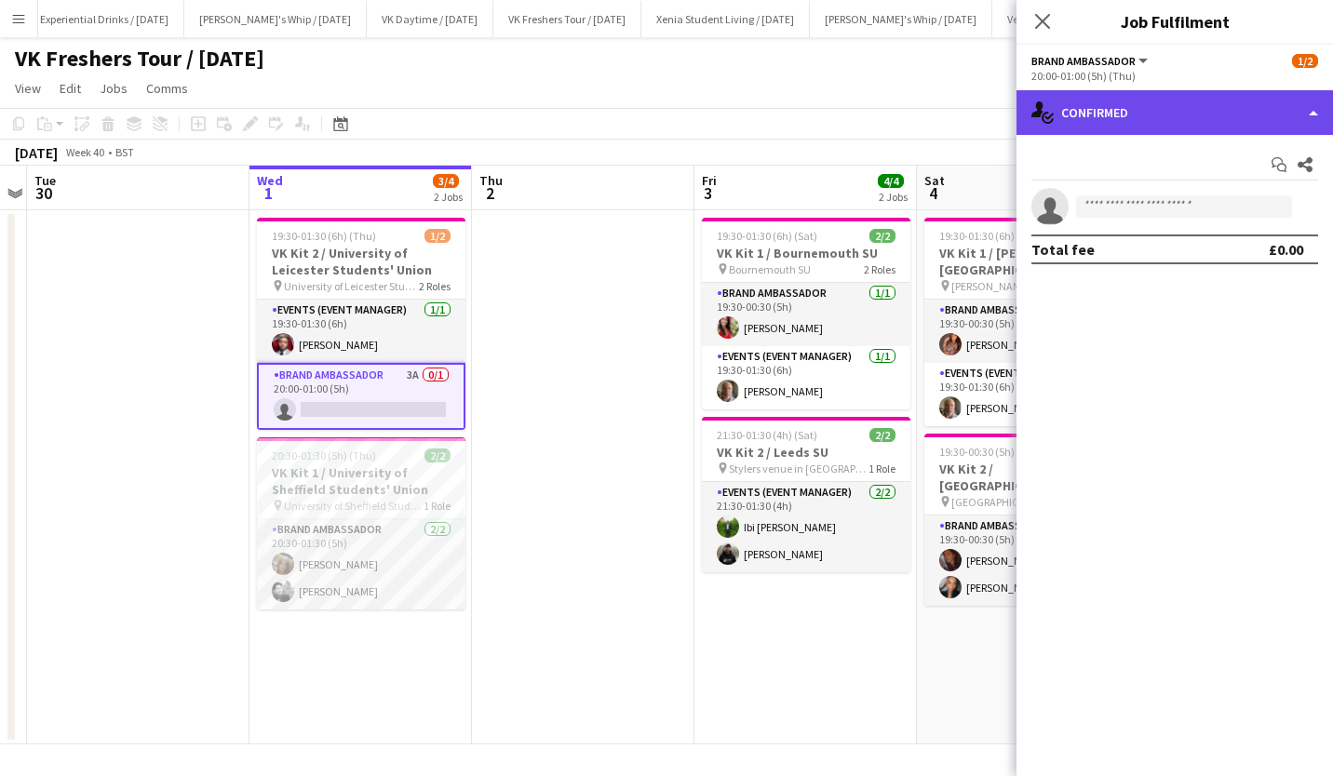
click at [1119, 103] on div "single-neutral-actions-check-2 Confirmed" at bounding box center [1174, 112] width 316 height 45
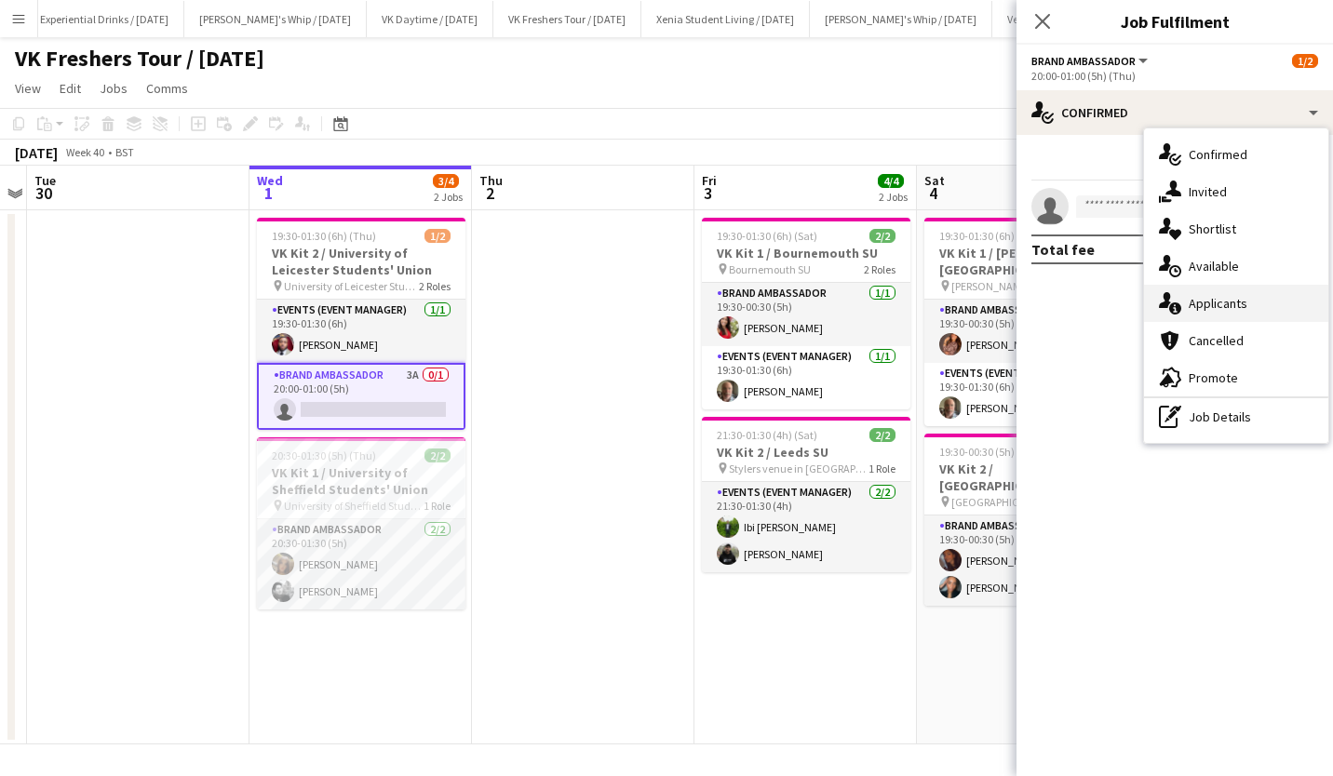
click at [1216, 290] on div "single-neutral-actions-information Applicants" at bounding box center [1236, 303] width 184 height 37
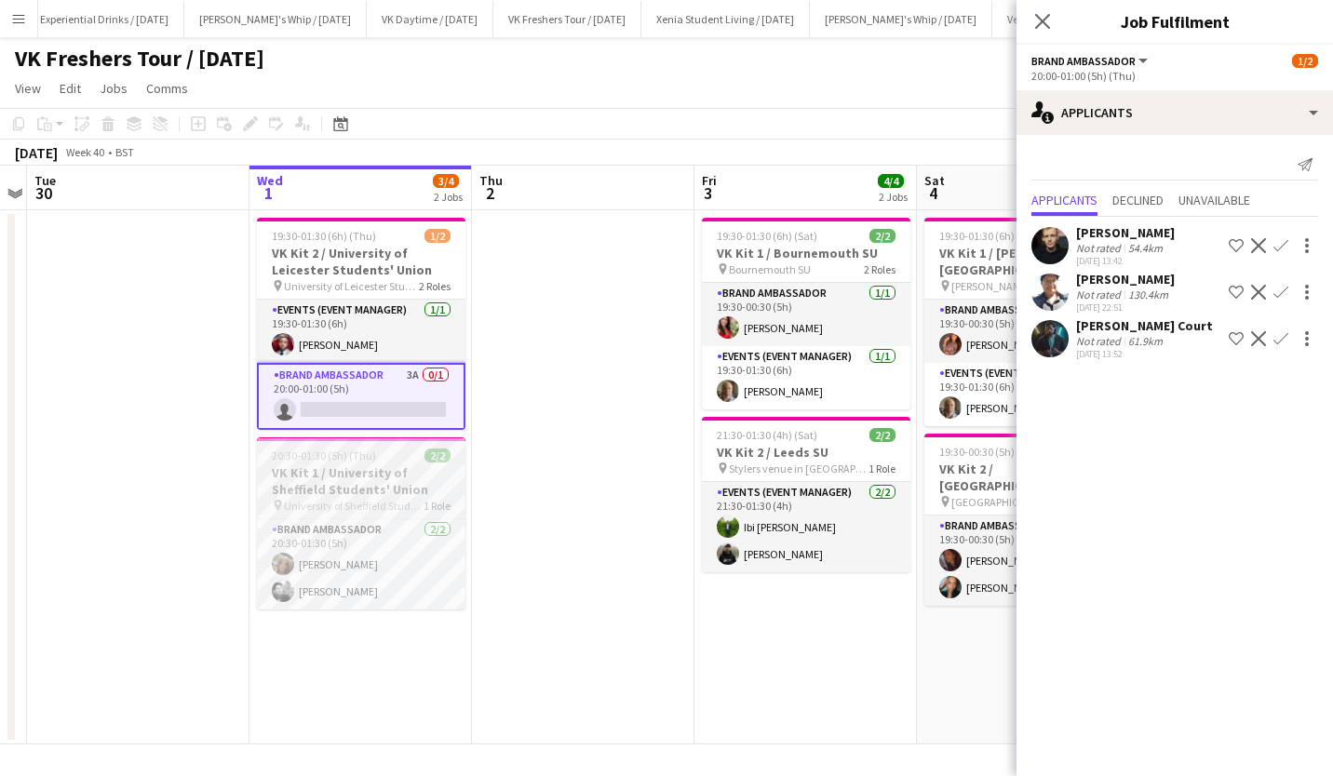
click at [354, 466] on h3 "VK Kit 1 / University of Sheffield Students' Union" at bounding box center [361, 481] width 208 height 34
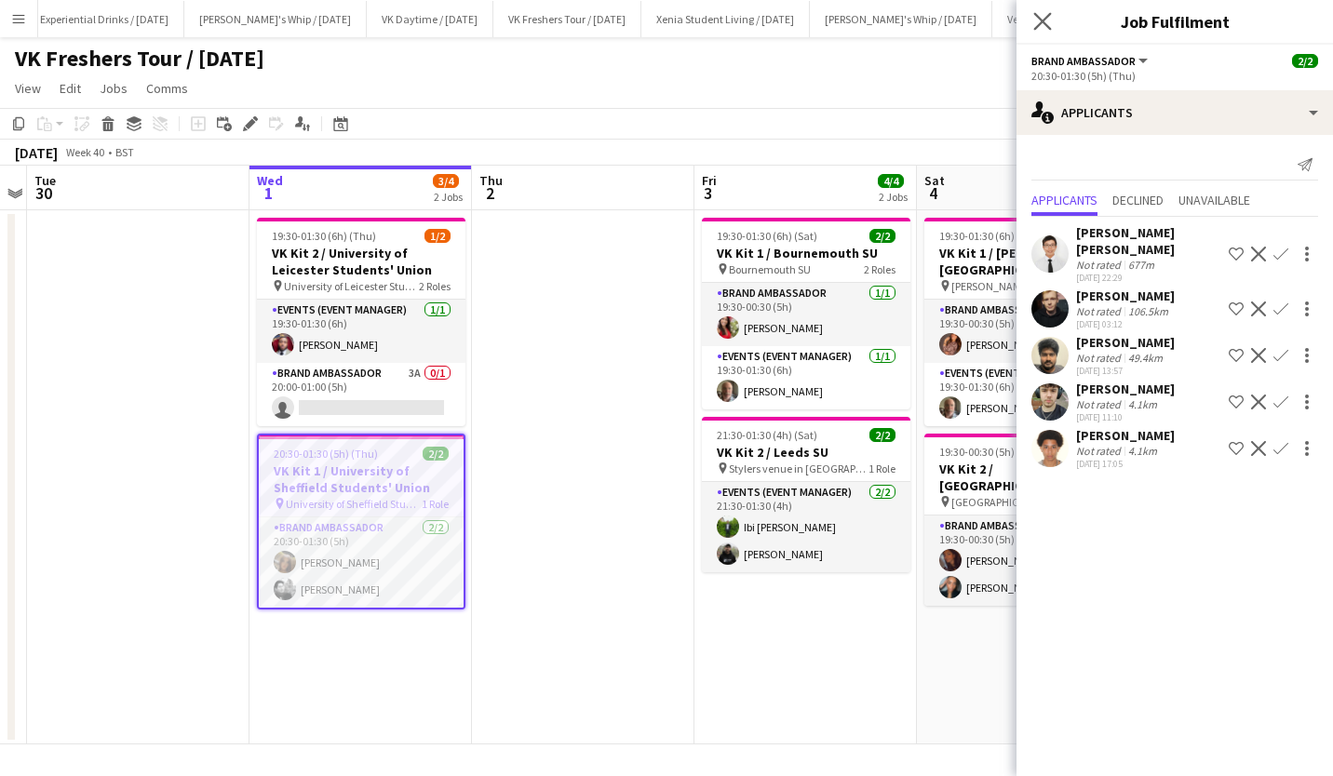
click at [1054, 14] on app-icon "Close pop-in" at bounding box center [1042, 21] width 27 height 27
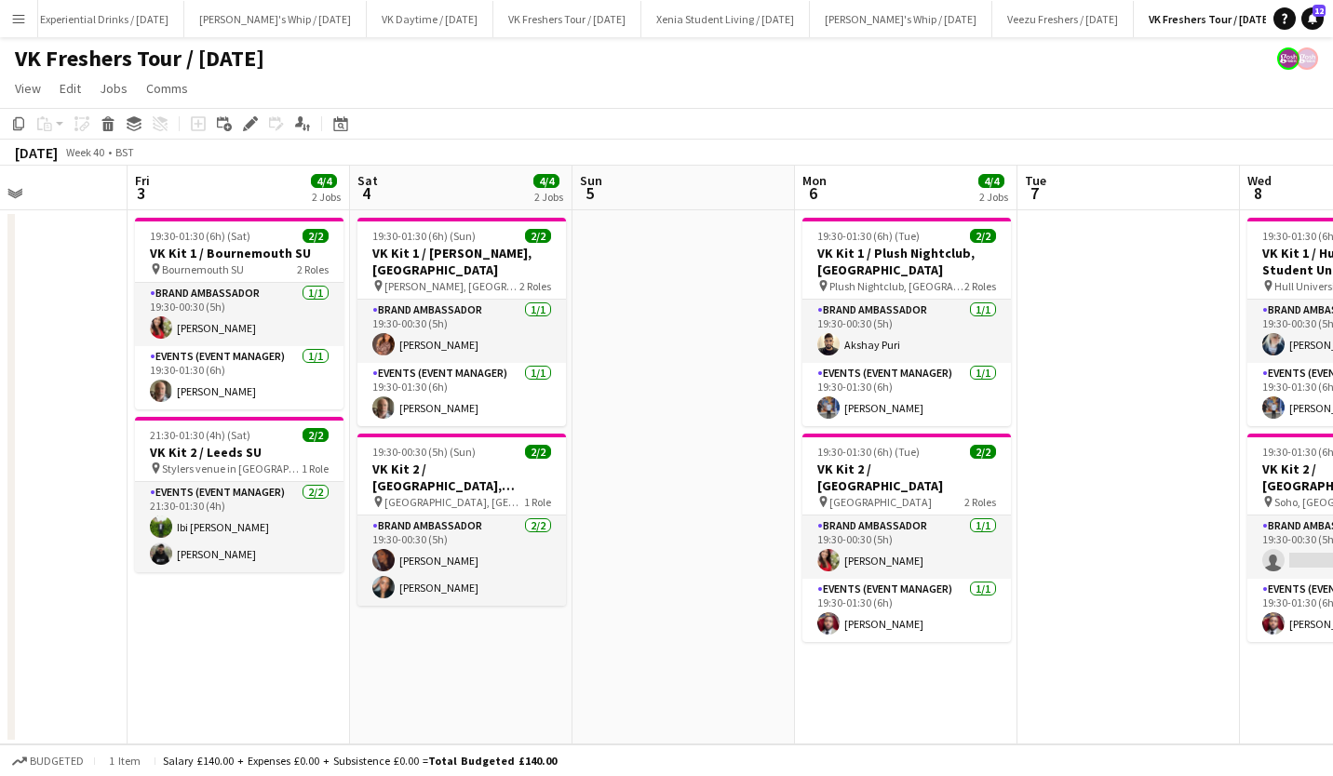
scroll to position [0, 534]
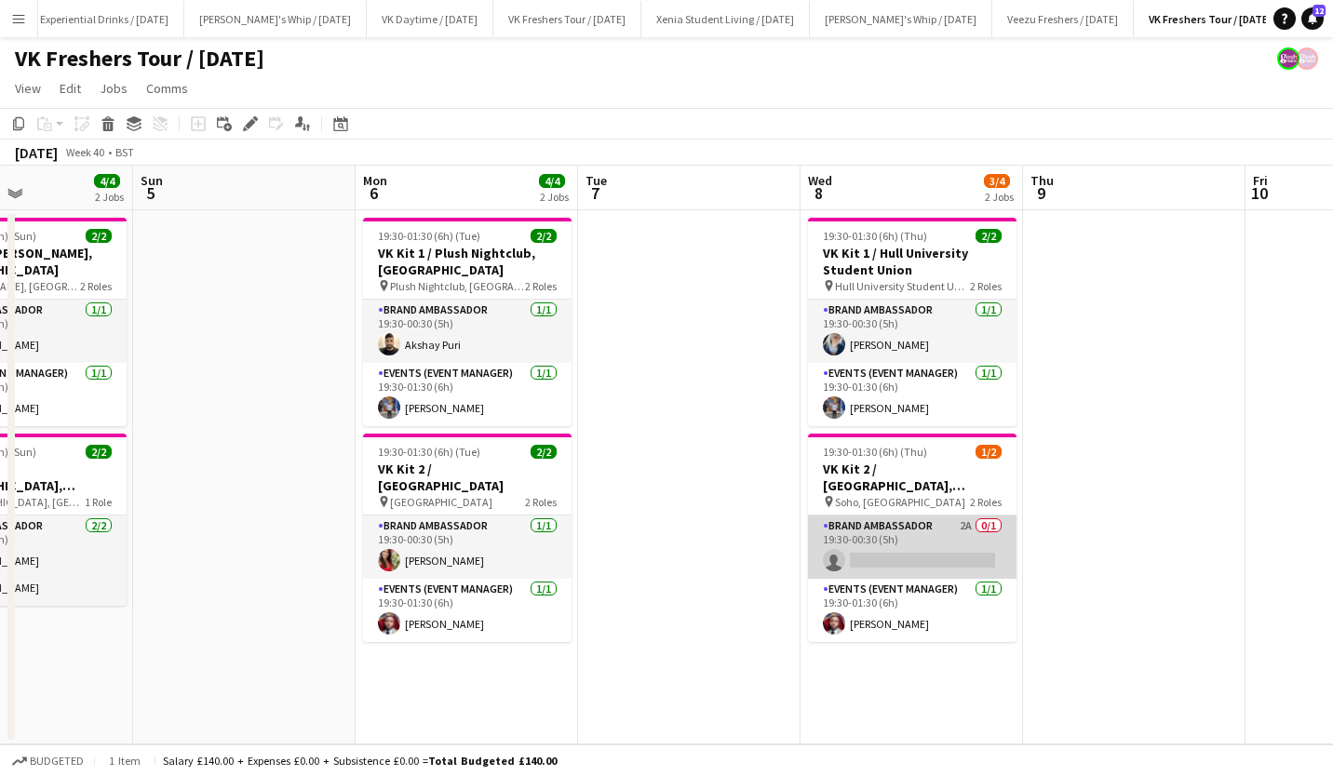
click at [912, 526] on app-card-role "Brand Ambassador 2A 0/1 19:30-00:30 (5h) single-neutral-actions" at bounding box center [912, 547] width 208 height 63
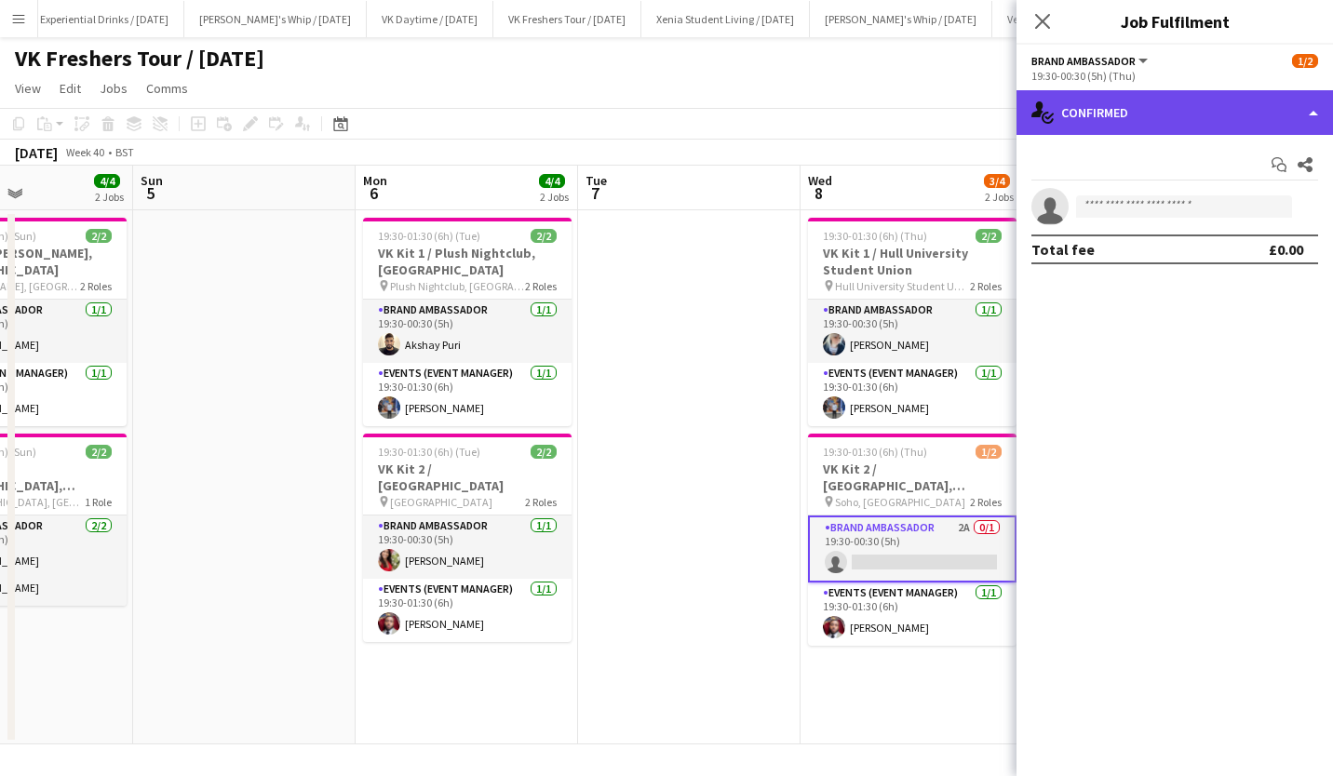
click at [1123, 113] on div "single-neutral-actions-check-2 Confirmed" at bounding box center [1174, 112] width 316 height 45
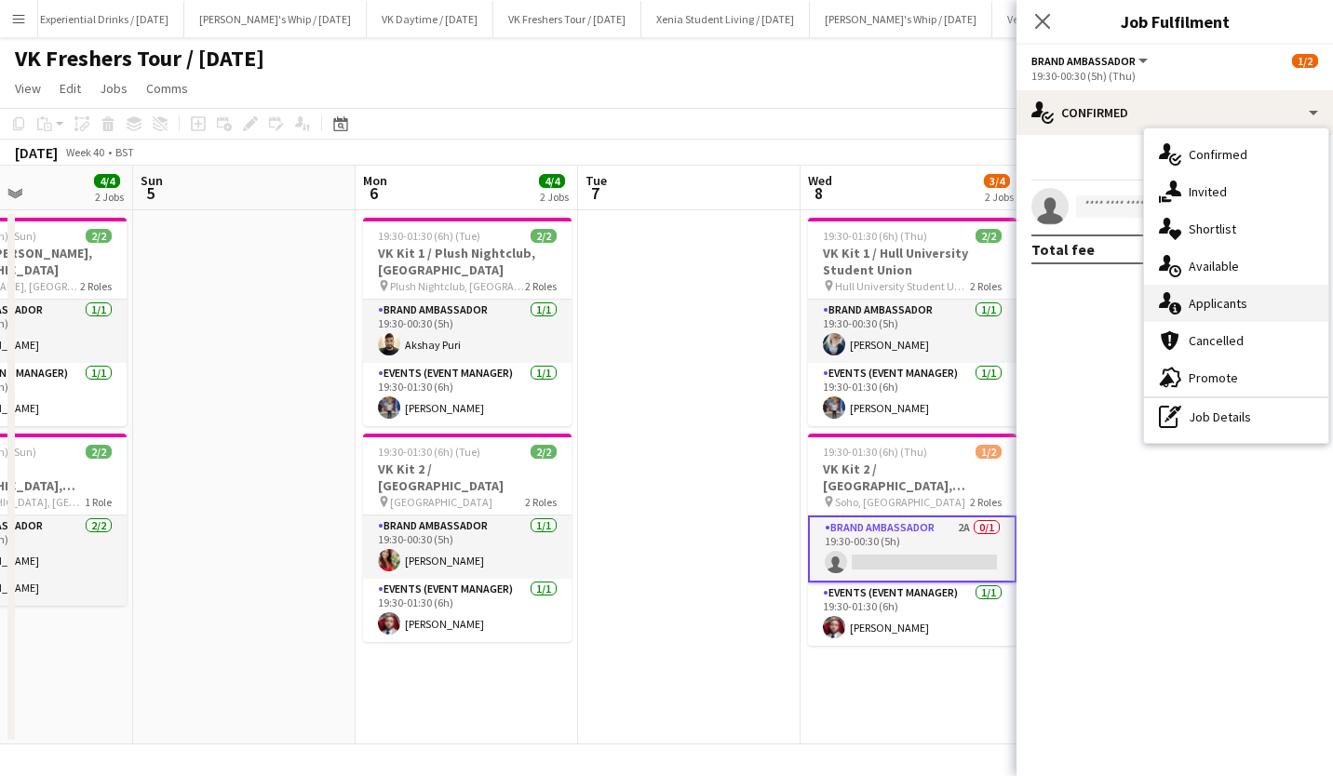
click at [1219, 317] on div "single-neutral-actions-information Applicants" at bounding box center [1236, 303] width 184 height 37
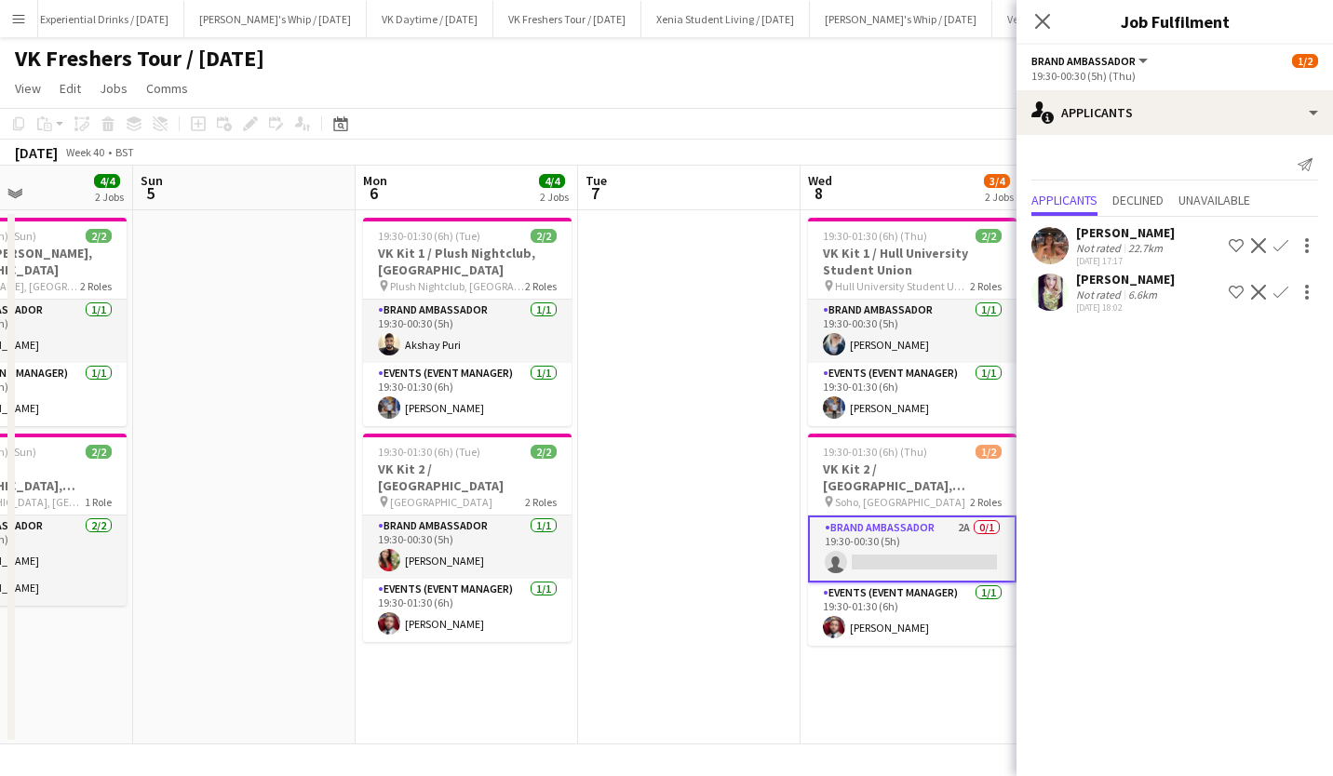
click at [1279, 288] on app-icon "Confirm" at bounding box center [1280, 292] width 15 height 15
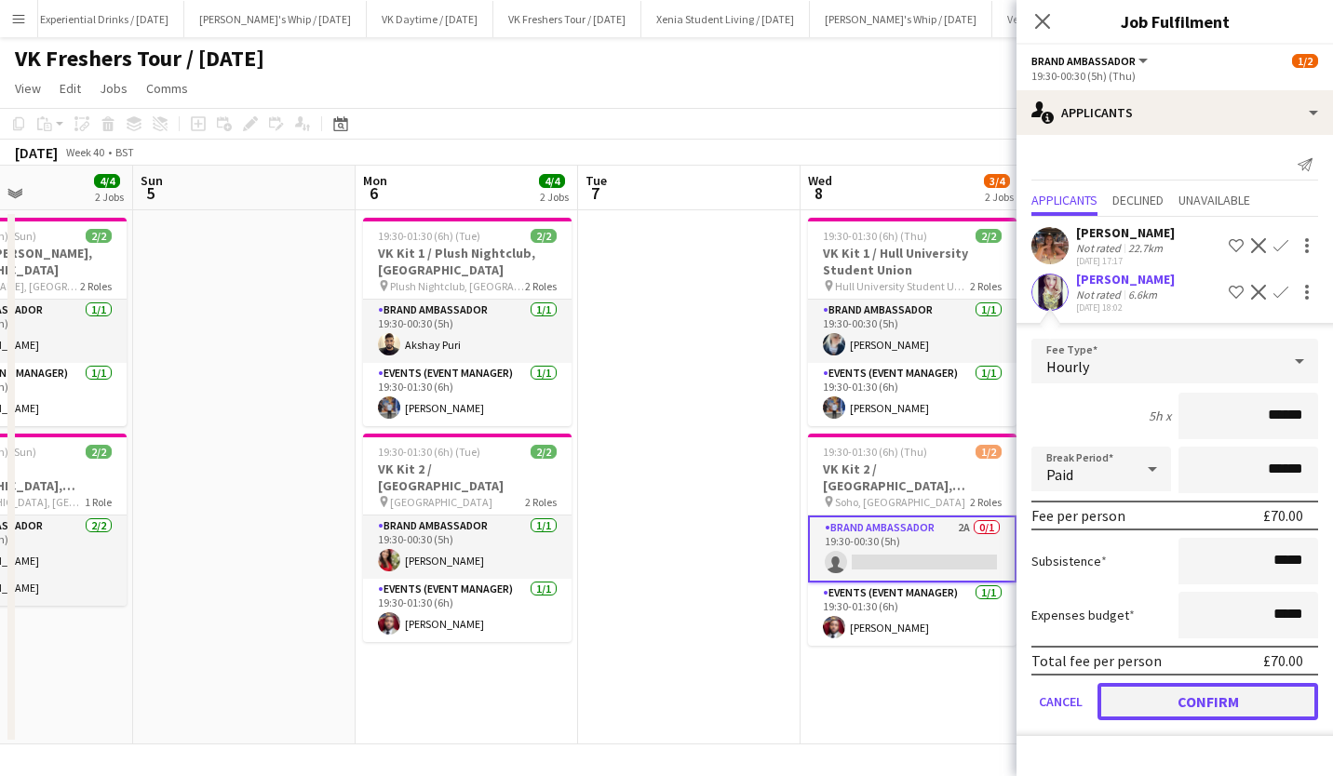
click at [1205, 696] on button "Confirm" at bounding box center [1207, 701] width 221 height 37
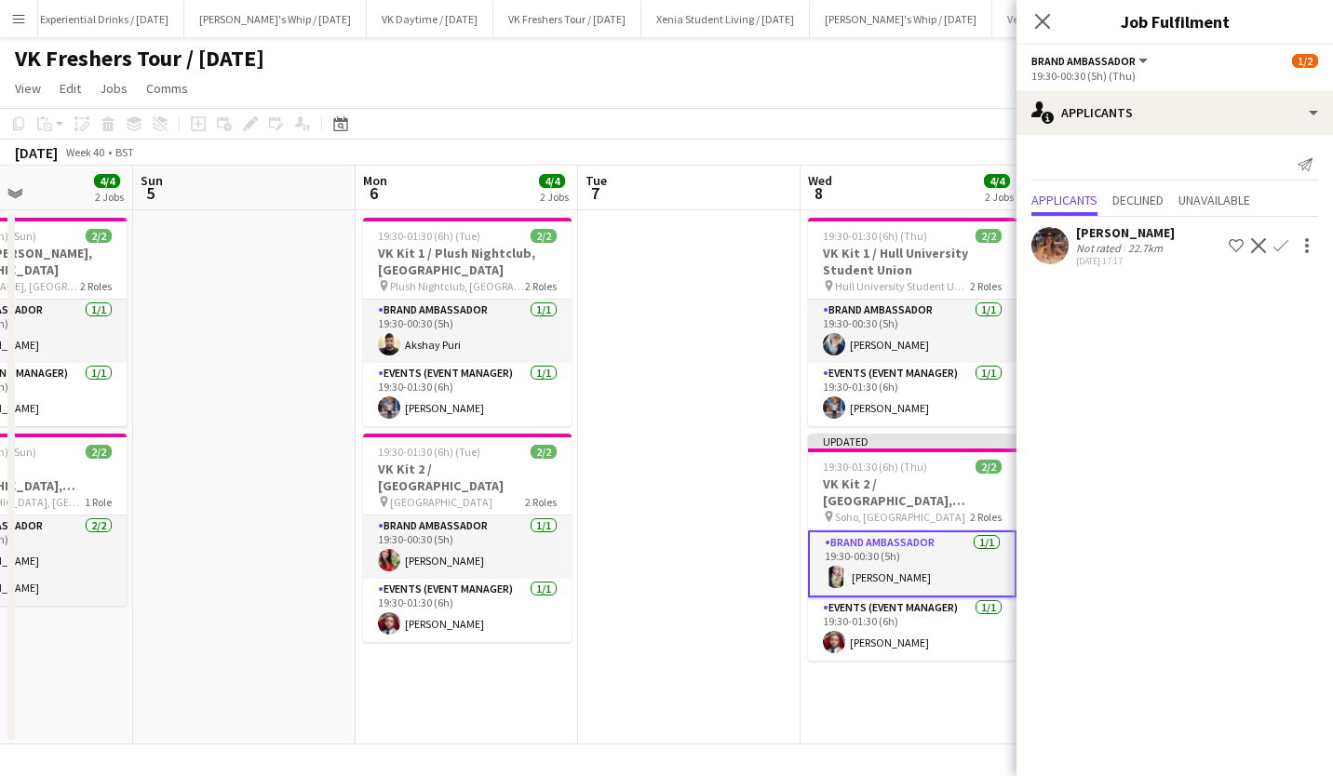
click at [1106, 236] on div "Emma Mcangus" at bounding box center [1125, 232] width 99 height 17
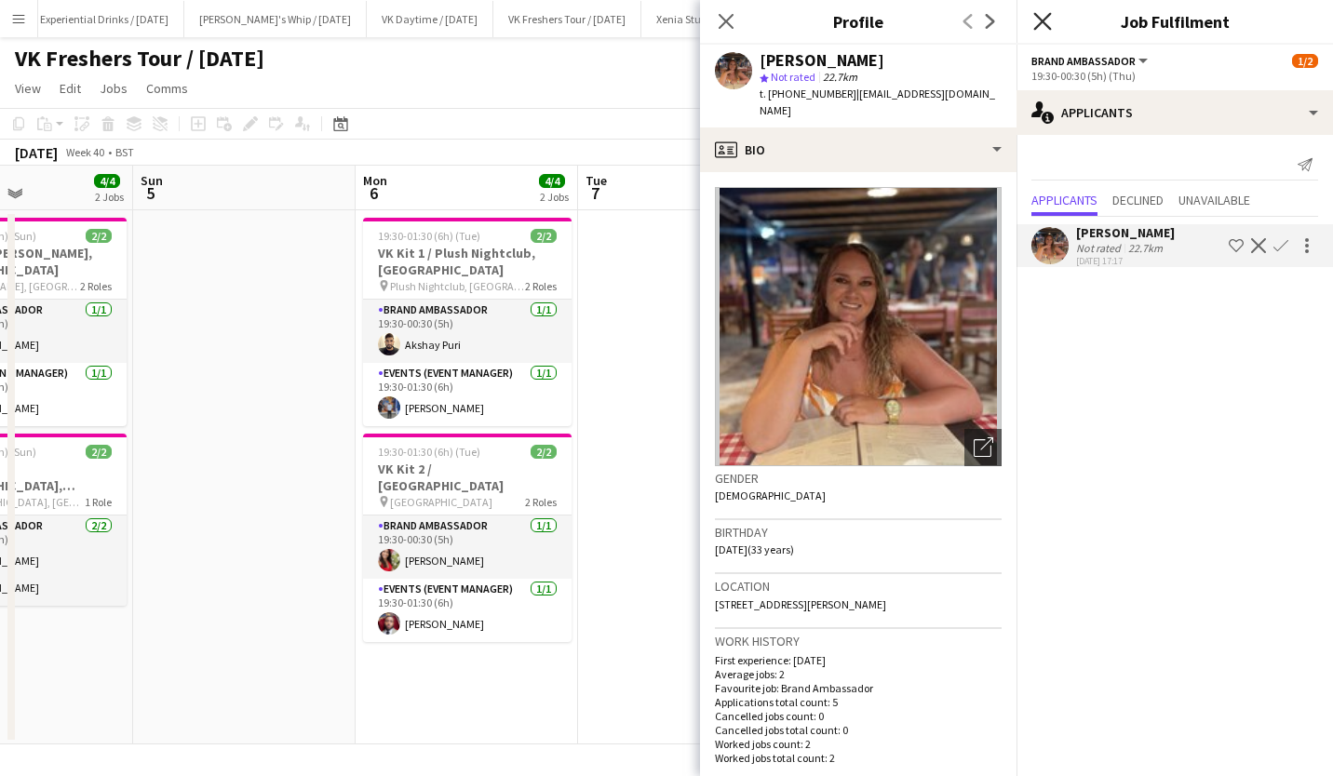
click at [1040, 20] on icon at bounding box center [1042, 21] width 18 height 18
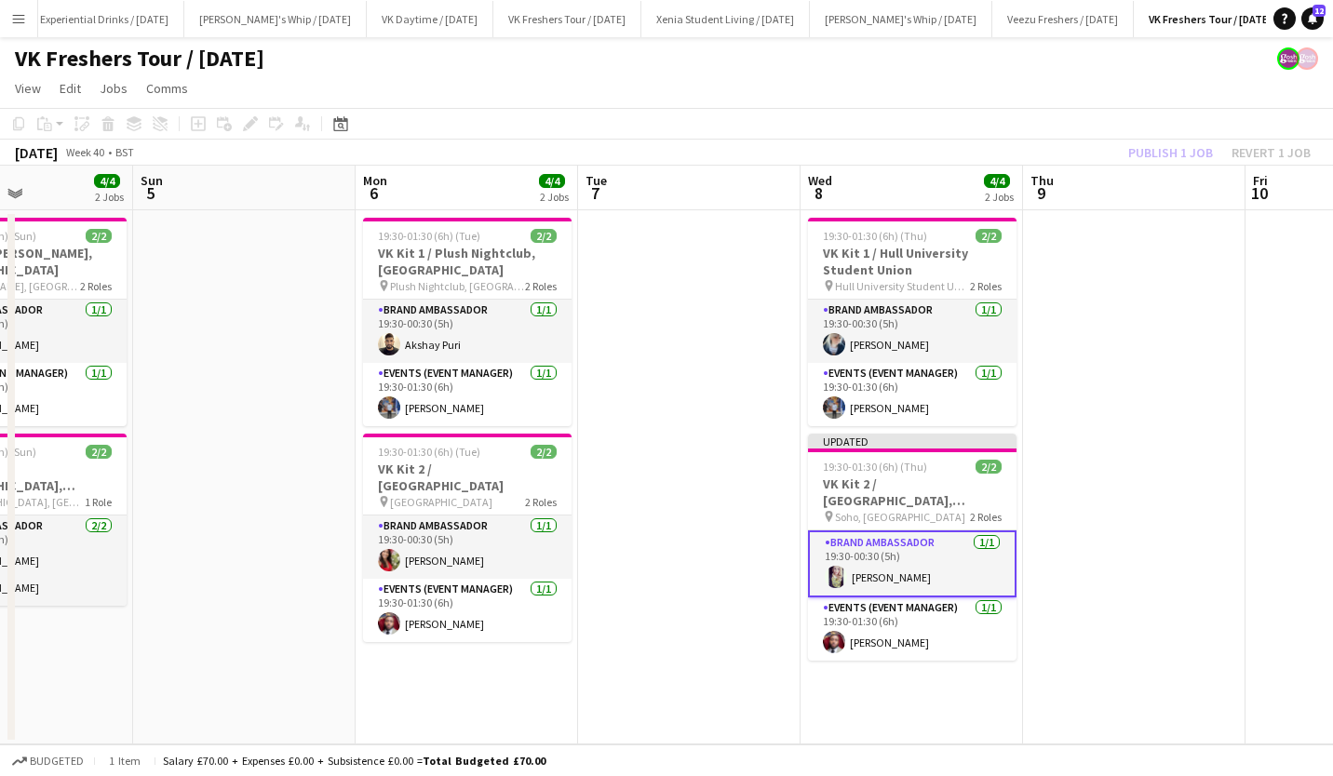
click at [1169, 155] on div "Publish 1 job Revert 1 job" at bounding box center [1219, 153] width 227 height 24
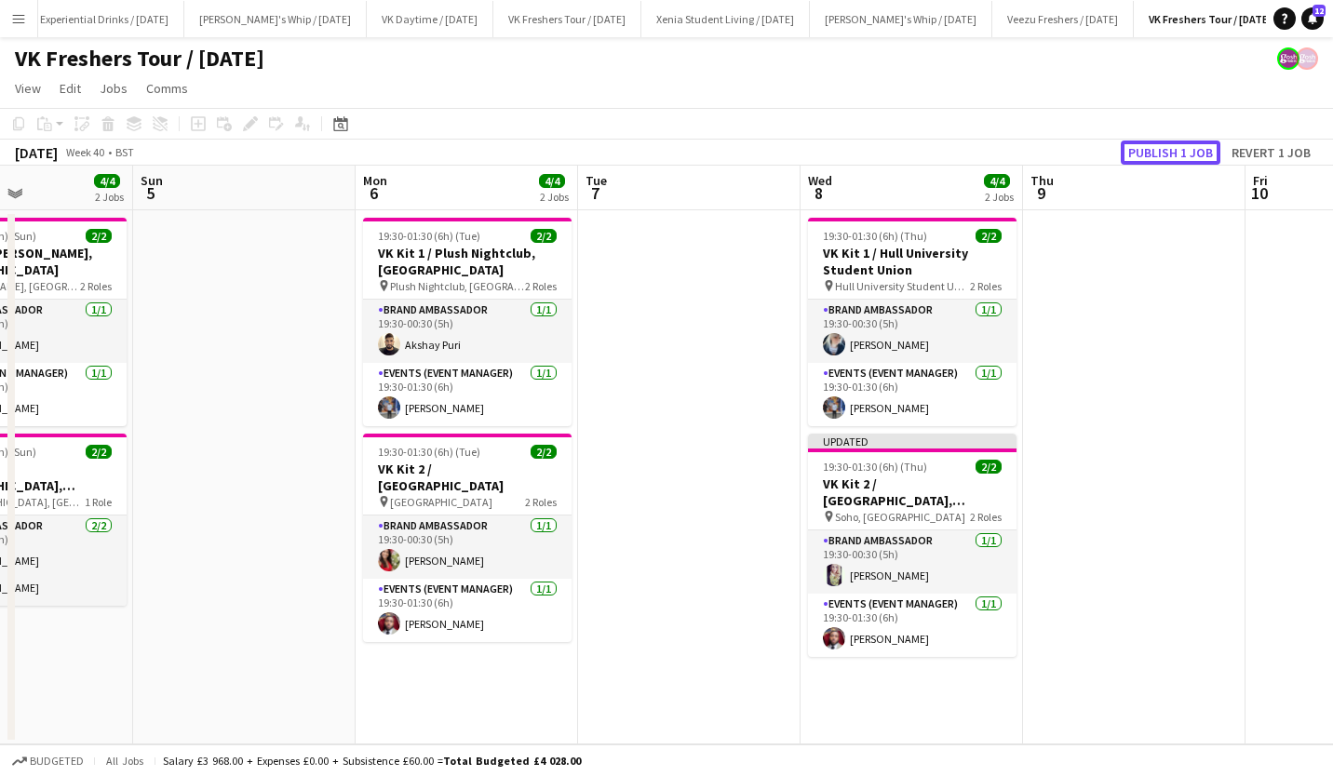
click at [1169, 155] on button "Publish 1 job" at bounding box center [1170, 153] width 100 height 24
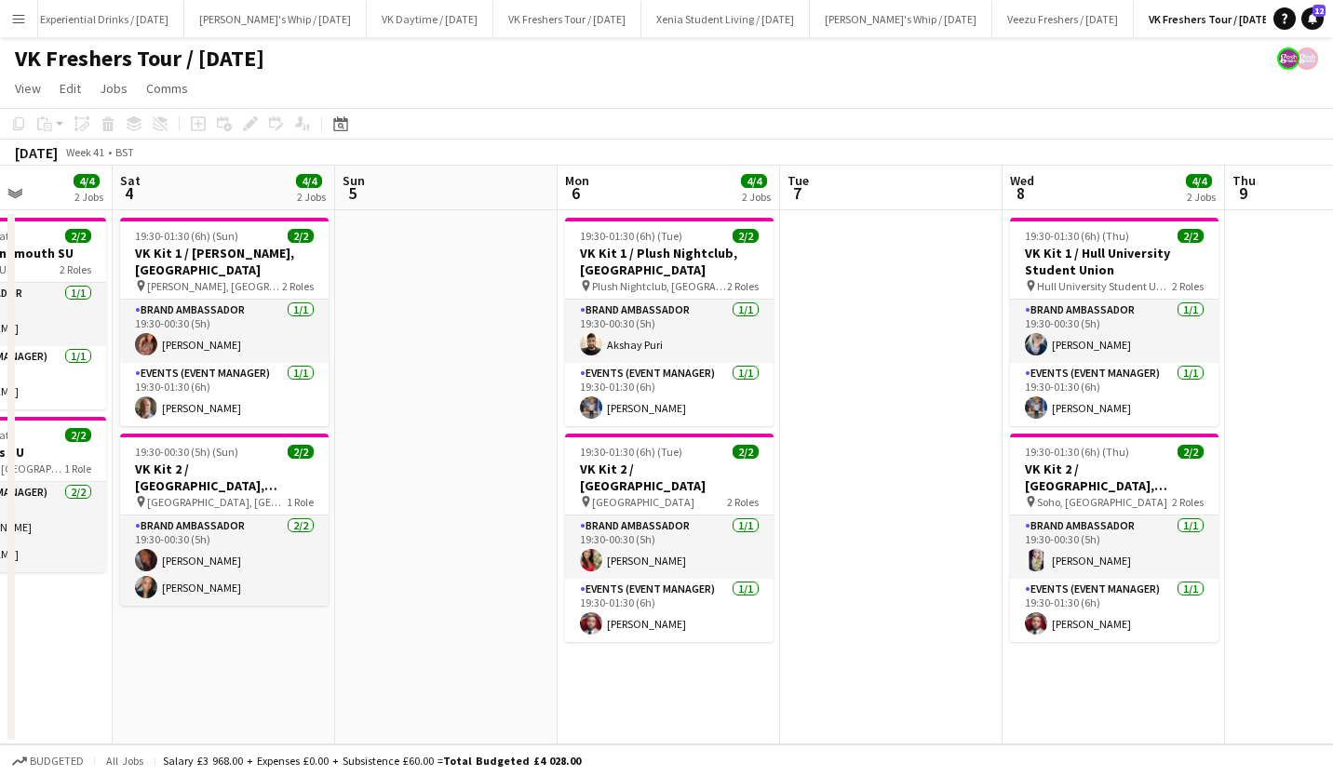
scroll to position [0, 554]
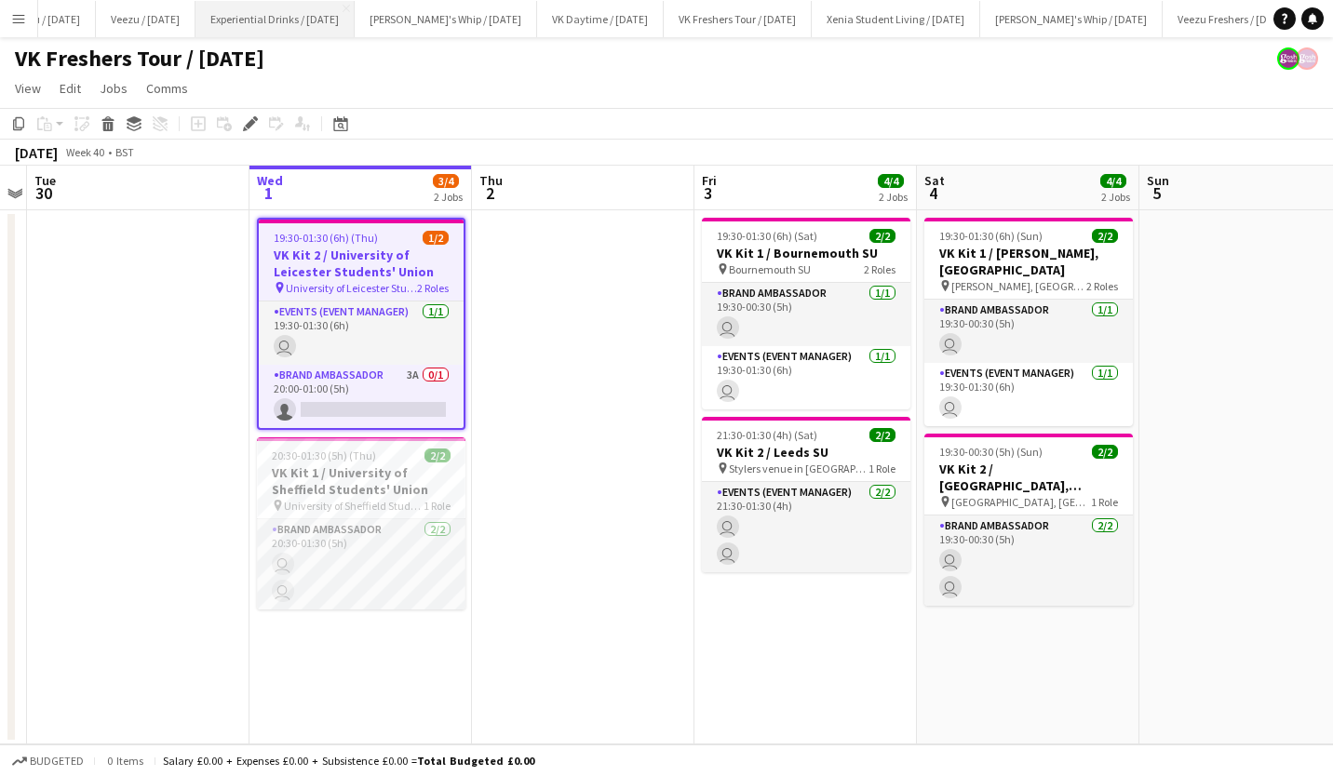
scroll to position [0, 609]
